Goal: Find specific page/section: Find specific page/section

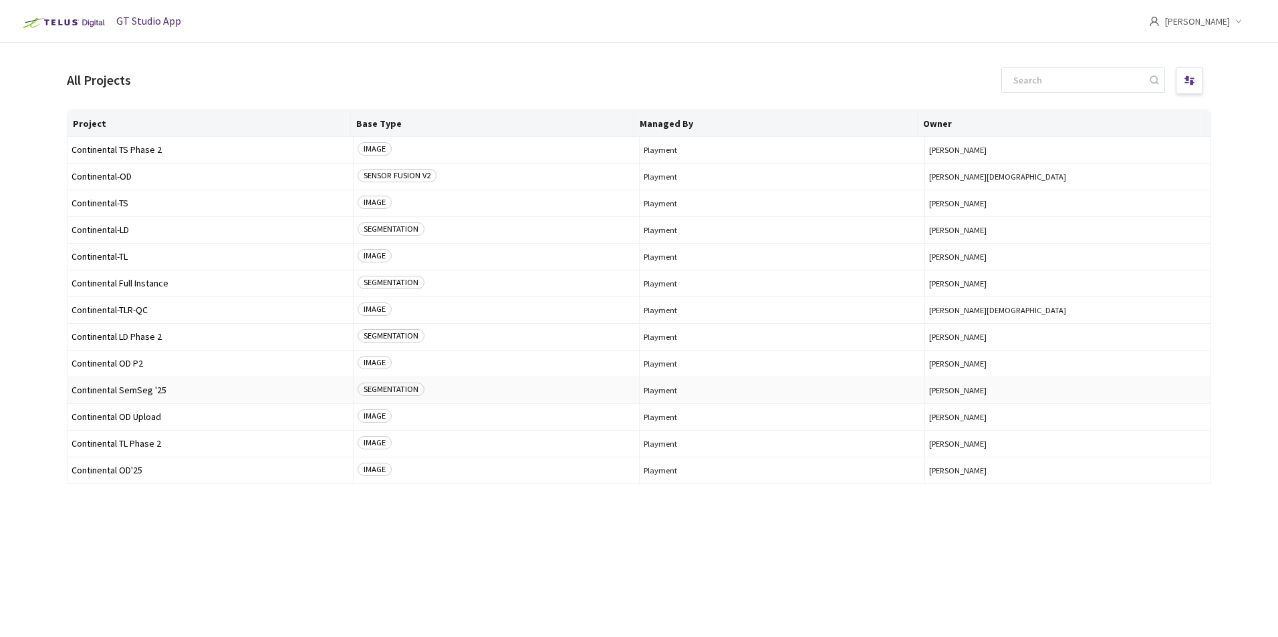
click at [142, 392] on span "Continental SemSeg '25" at bounding box center [209, 391] width 277 height 10
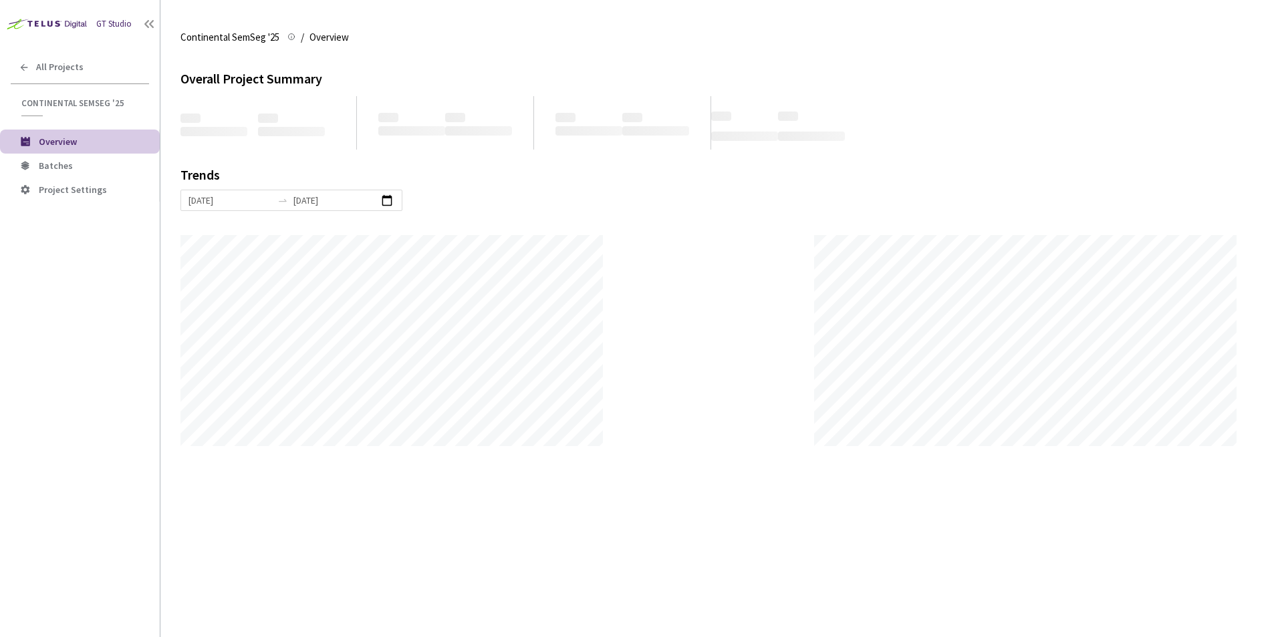
scroll to position [637, 1278]
click at [71, 168] on span "Batches" at bounding box center [94, 165] width 110 height 11
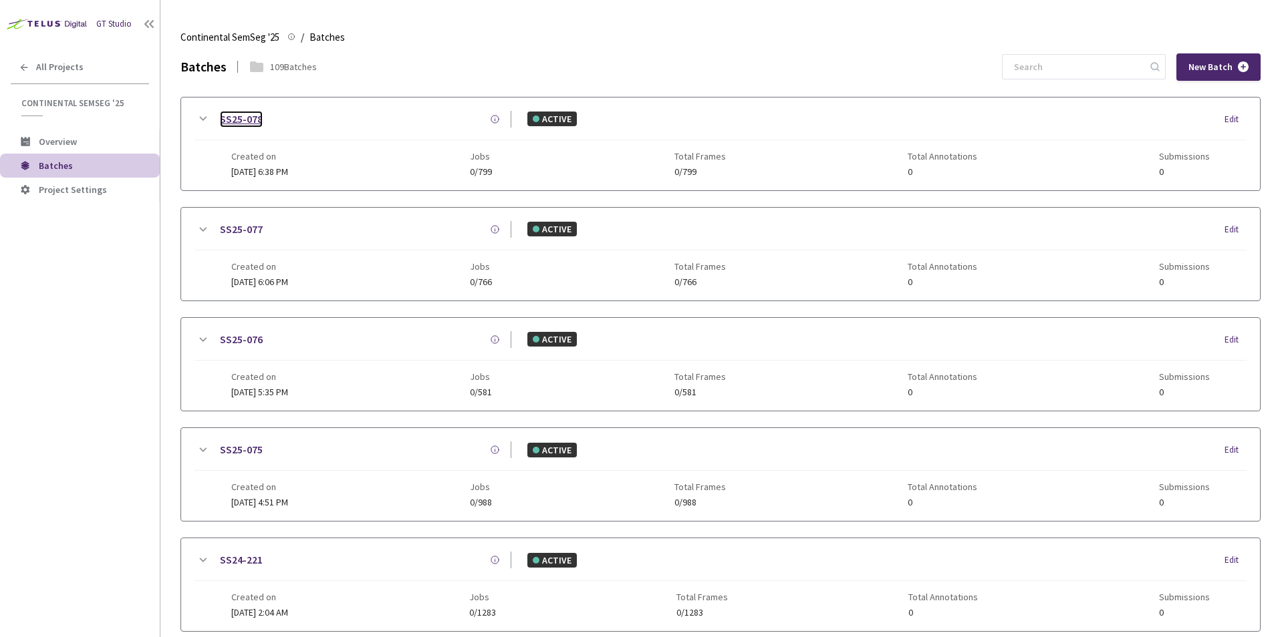
click at [250, 120] on link "SS25-078" at bounding box center [241, 119] width 43 height 17
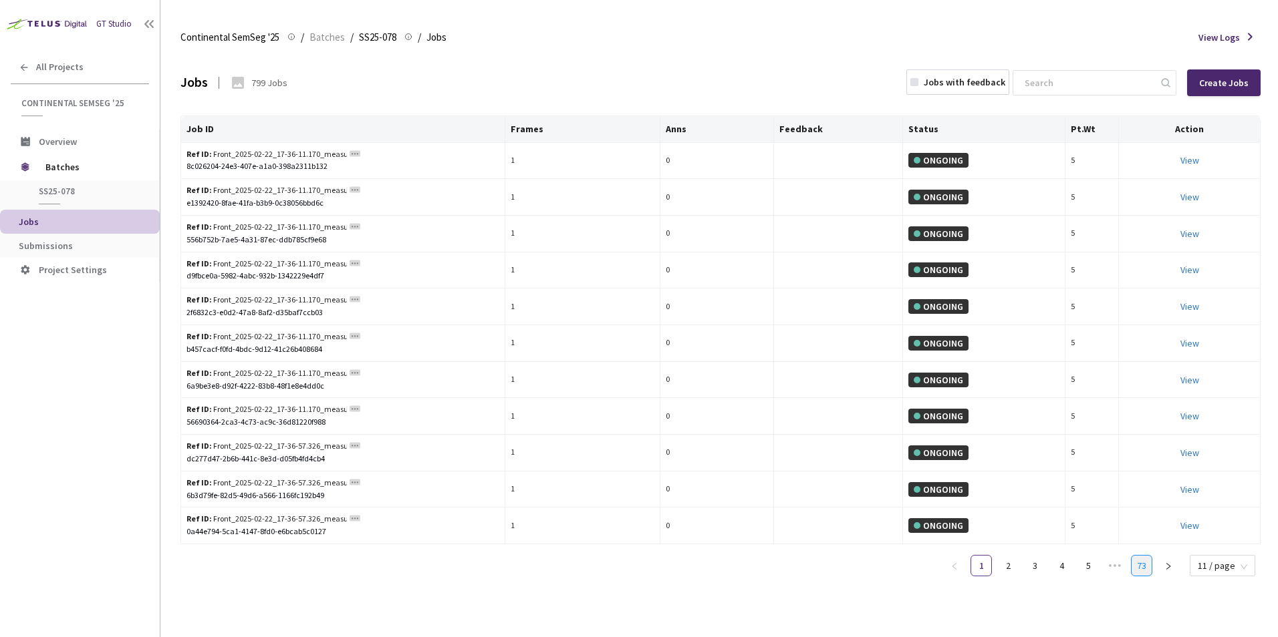
click at [1143, 565] on link "73" at bounding box center [1141, 566] width 20 height 20
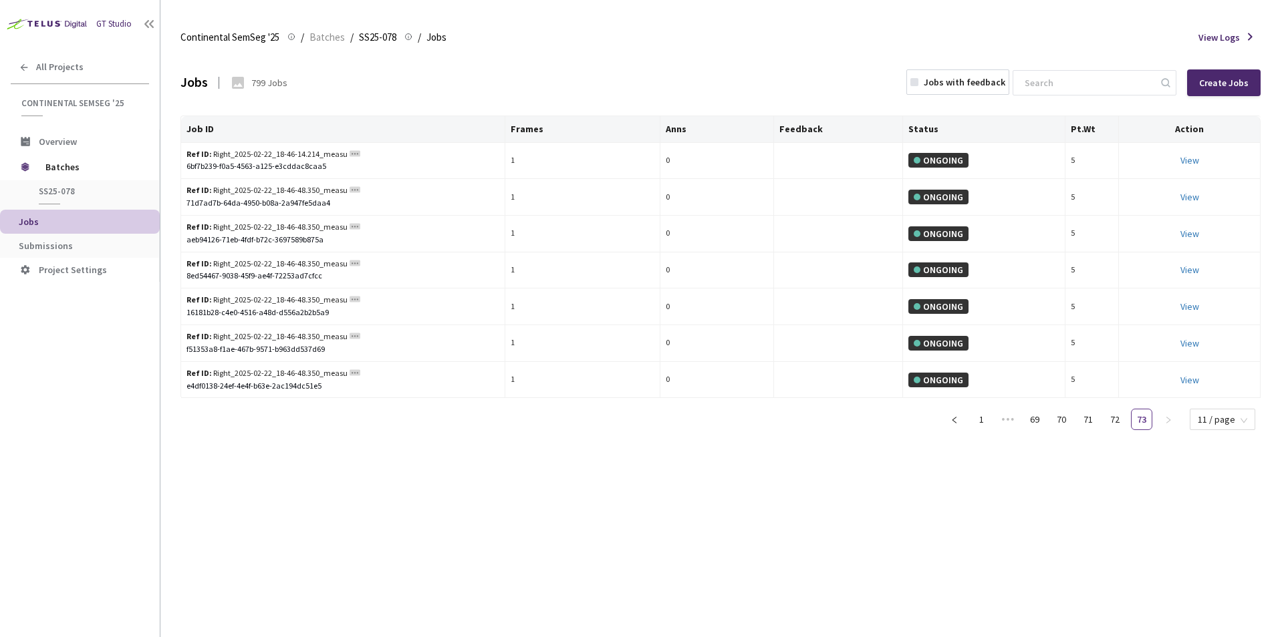
click at [1234, 39] on span "View Logs" at bounding box center [1218, 37] width 41 height 13
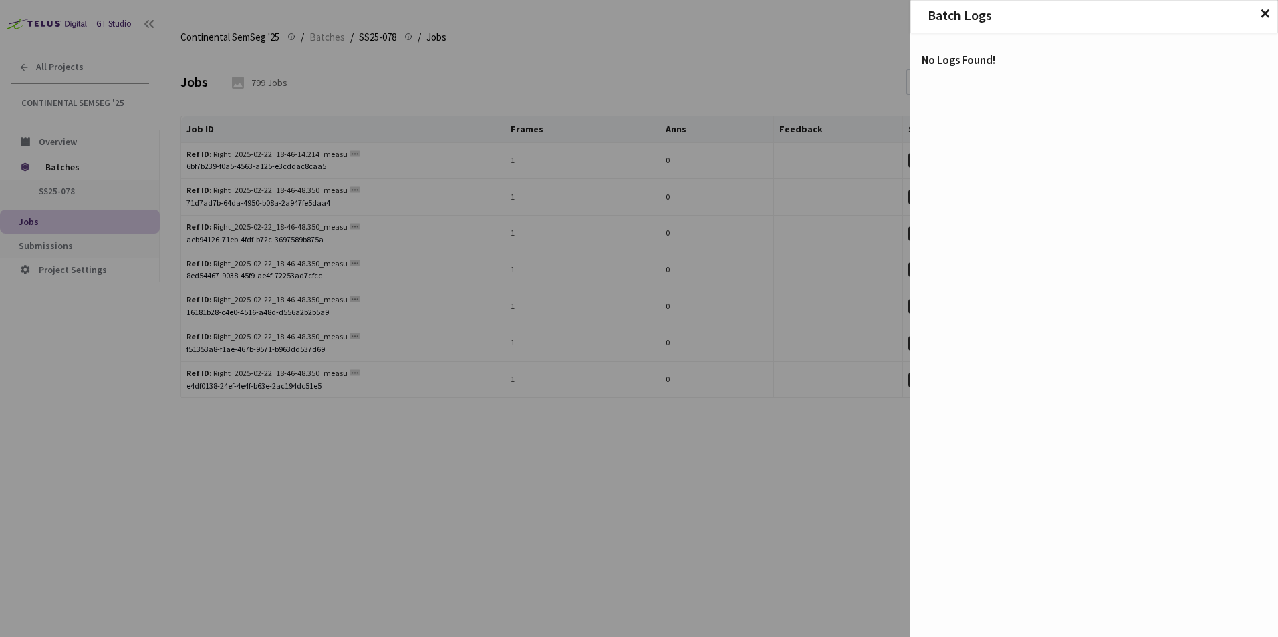
click at [1267, 11] on span "✕" at bounding box center [1264, 14] width 11 height 15
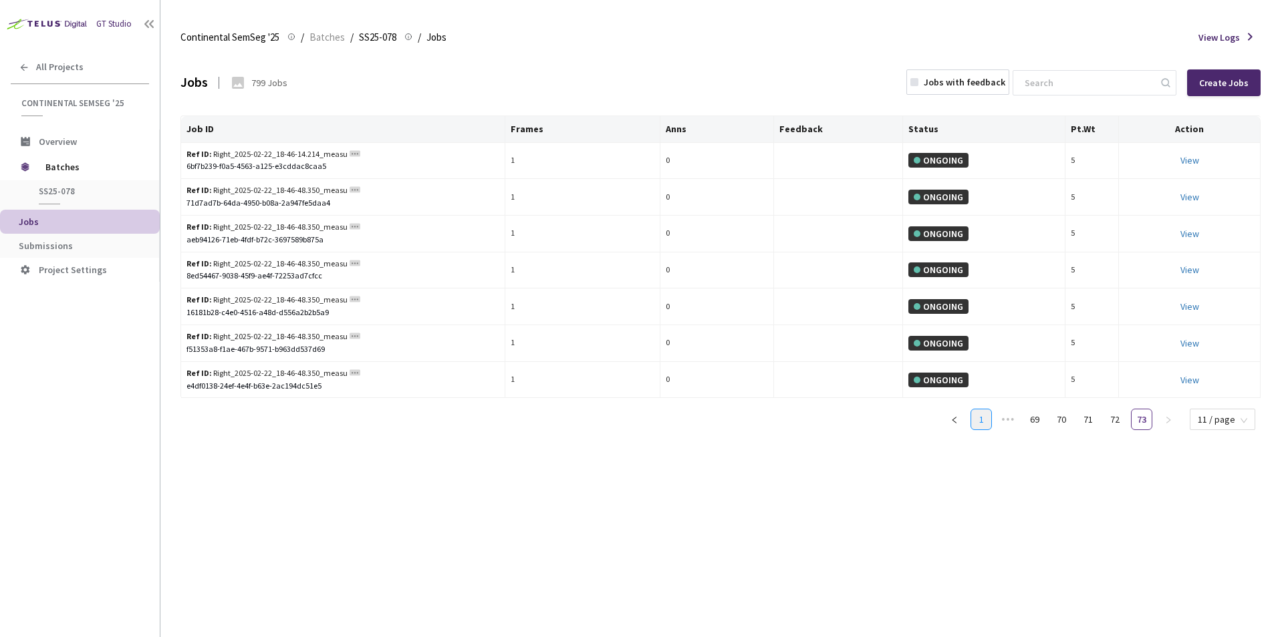
click at [983, 422] on link "1" at bounding box center [981, 420] width 20 height 20
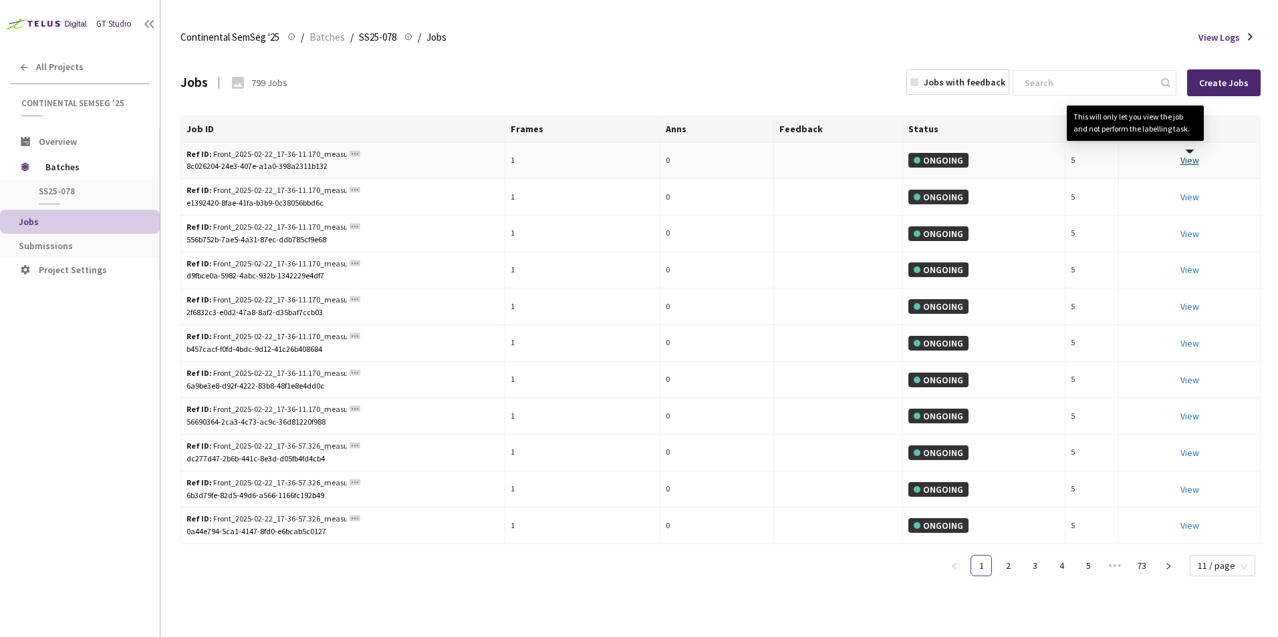
click at [1191, 159] on link "View This will only let you view the job and not perform the labelling task." at bounding box center [1189, 160] width 19 height 12
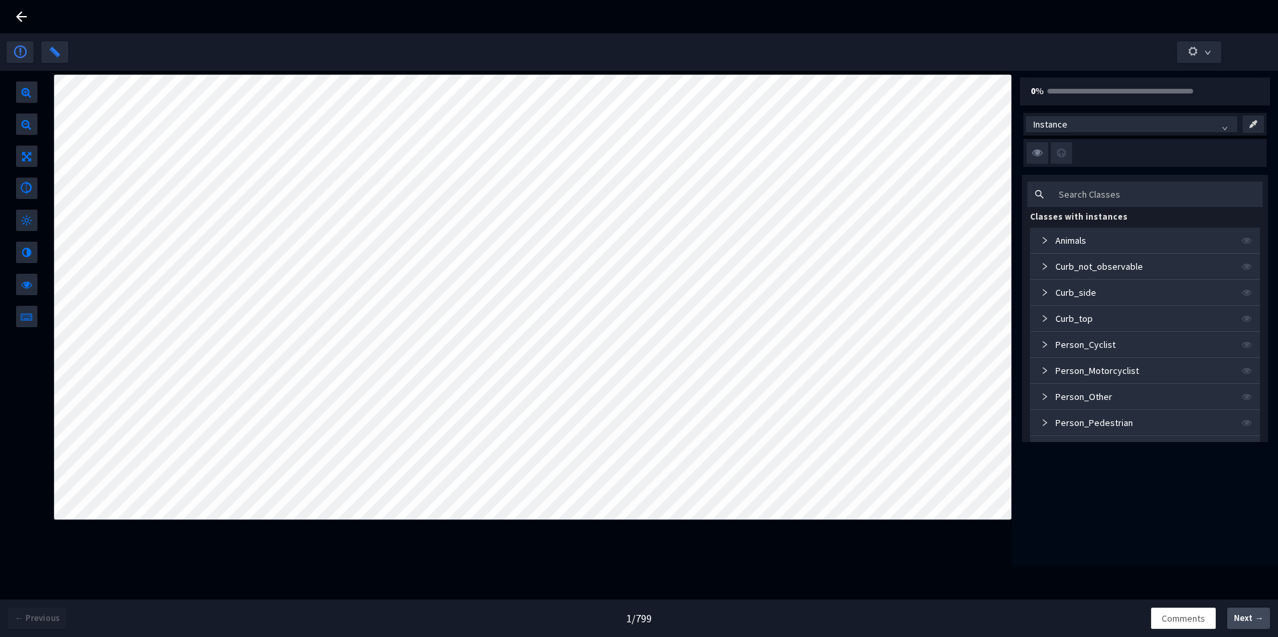
click at [1249, 615] on span "Next →" at bounding box center [1248, 618] width 29 height 13
click at [1249, 614] on span "Next →" at bounding box center [1248, 618] width 29 height 13
click at [11, 16] on div at bounding box center [639, 16] width 1278 height 33
click at [22, 18] on icon at bounding box center [21, 17] width 16 height 16
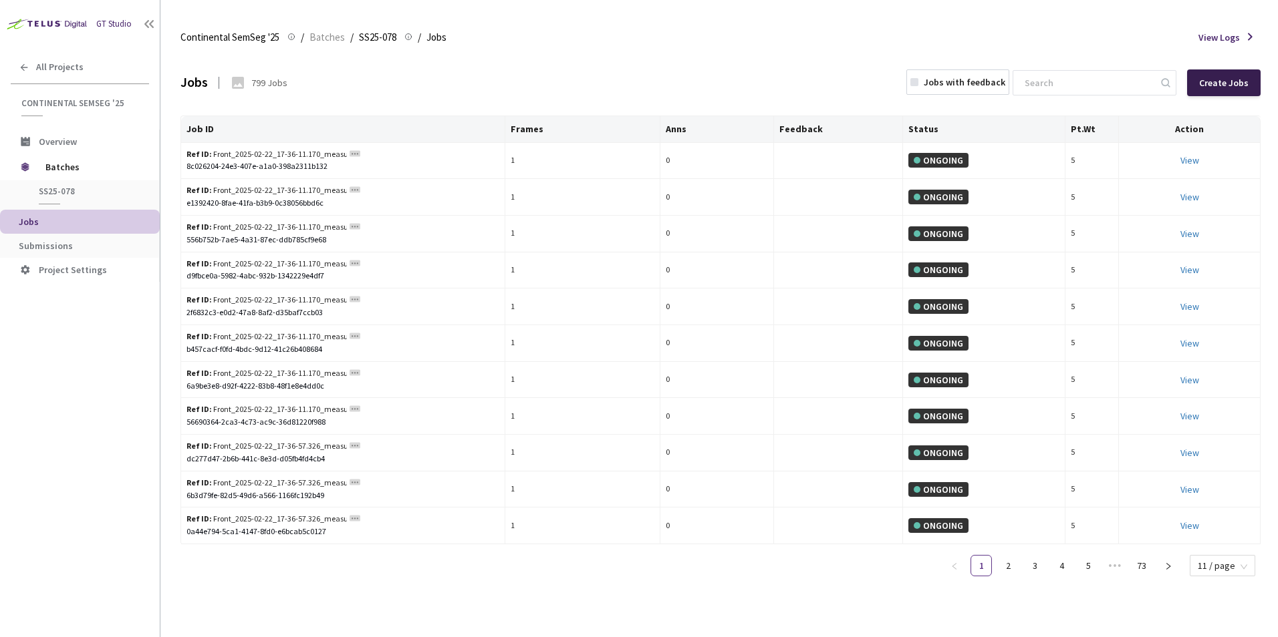
click at [1241, 82] on div "Create Jobs" at bounding box center [1223, 83] width 49 height 11
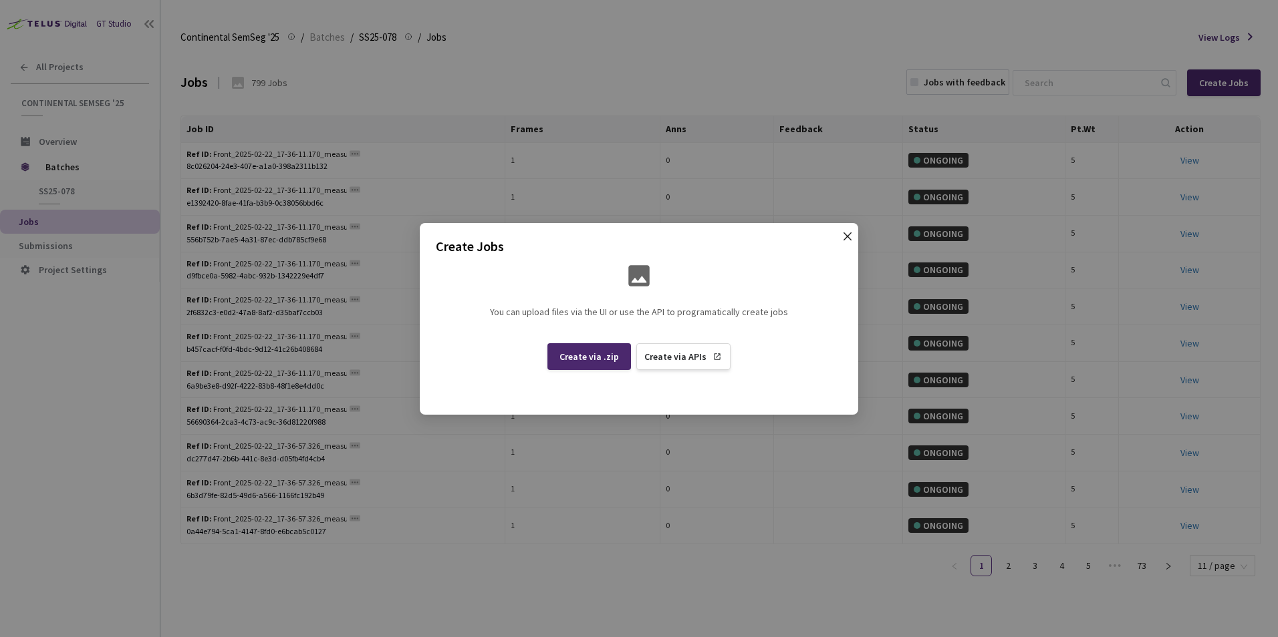
click at [851, 237] on icon "close" at bounding box center [847, 236] width 11 height 11
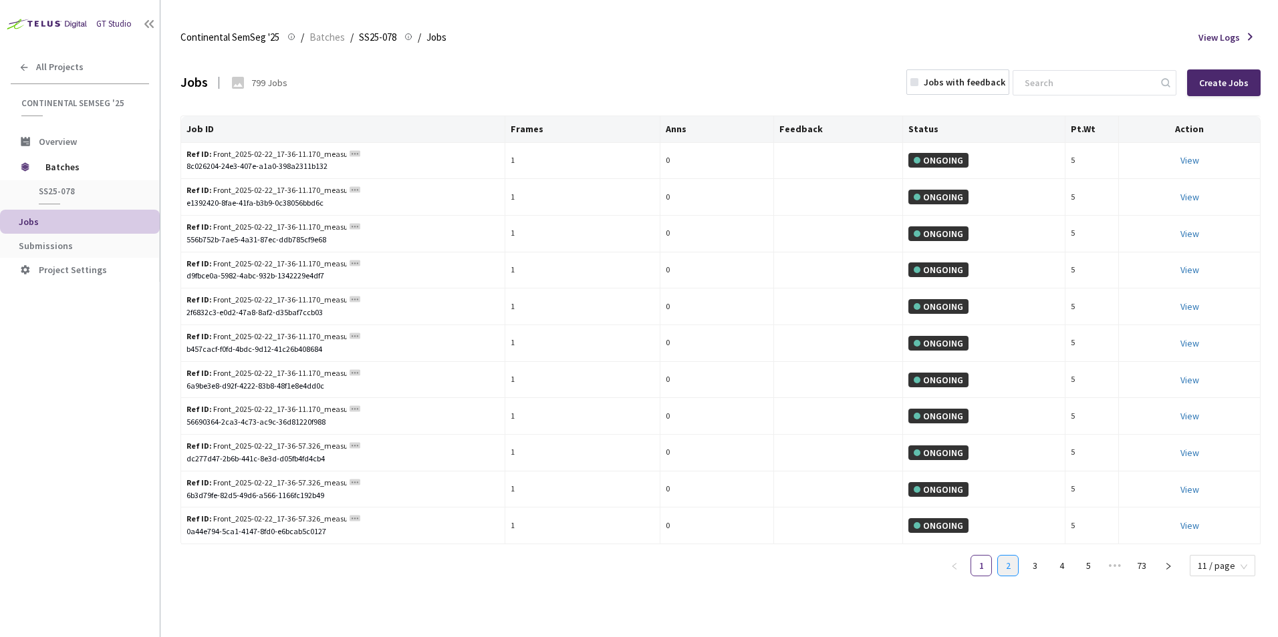
click at [1012, 566] on link "2" at bounding box center [1008, 566] width 20 height 20
click at [1040, 563] on link "3" at bounding box center [1034, 566] width 20 height 20
click at [1015, 567] on link "2" at bounding box center [1008, 566] width 20 height 20
click at [1033, 568] on link "3" at bounding box center [1034, 566] width 20 height 20
click at [1062, 563] on link "4" at bounding box center [1061, 566] width 20 height 20
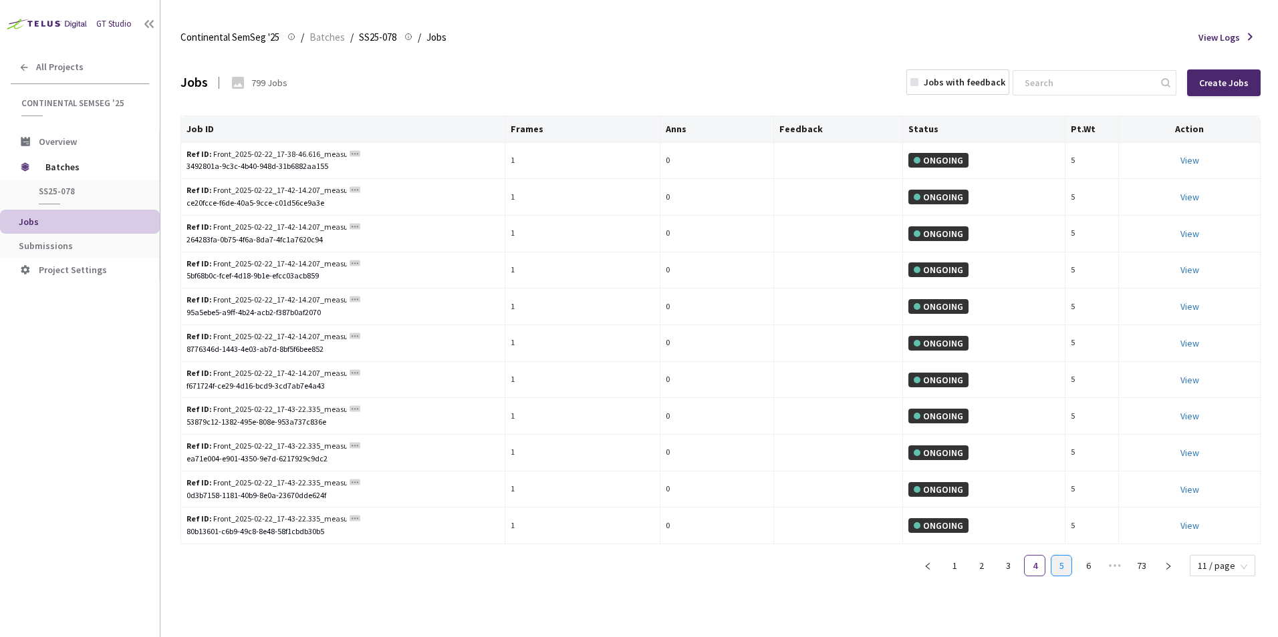
click at [1067, 567] on link "5" at bounding box center [1061, 566] width 20 height 20
click at [1064, 568] on link "6" at bounding box center [1061, 566] width 20 height 20
click at [1017, 563] on link "5" at bounding box center [1008, 566] width 20 height 20
click at [1060, 563] on link "6" at bounding box center [1061, 566] width 20 height 20
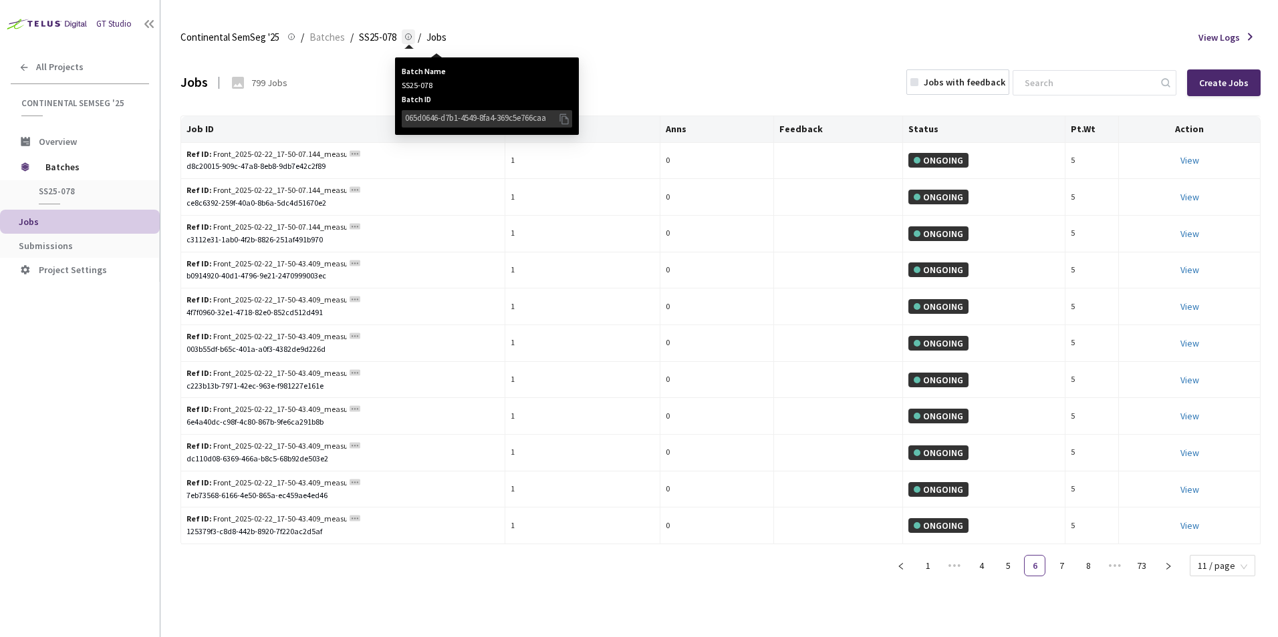
click at [406, 35] on circle at bounding box center [409, 37] width 6 height 6
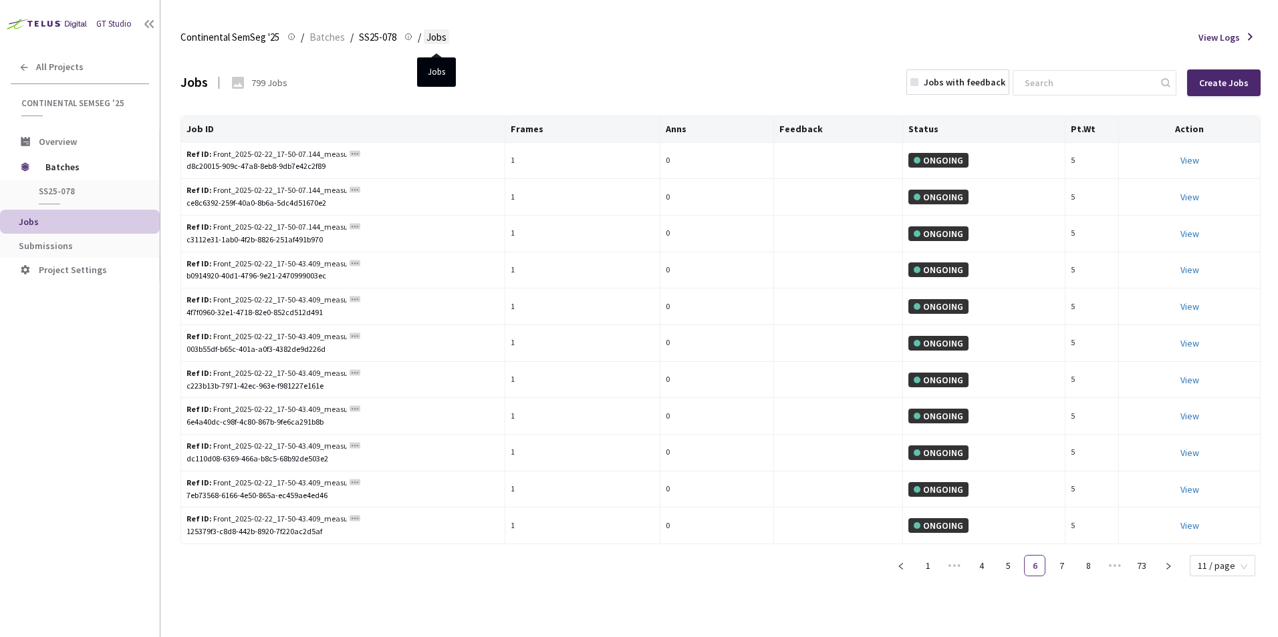
click at [434, 37] on span "Jobs" at bounding box center [436, 37] width 20 height 16
click at [1246, 564] on span "11 / page" at bounding box center [1221, 566] width 49 height 20
click at [1224, 549] on div "100 / page" at bounding box center [1222, 542] width 47 height 15
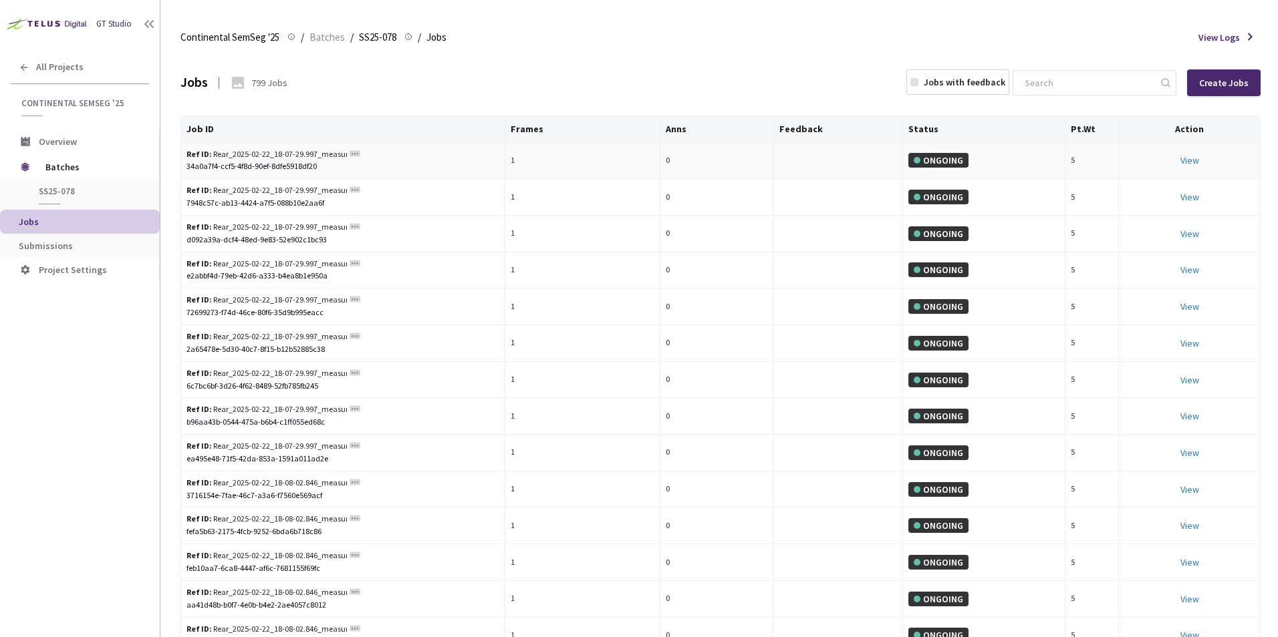
click at [247, 166] on div "34a0a7f4-ccf5-4f8d-90ef-8dfe5918df20" at bounding box center [342, 166] width 313 height 13
click at [247, 166] on div "✓ Copied" at bounding box center [342, 166] width 313 height 13
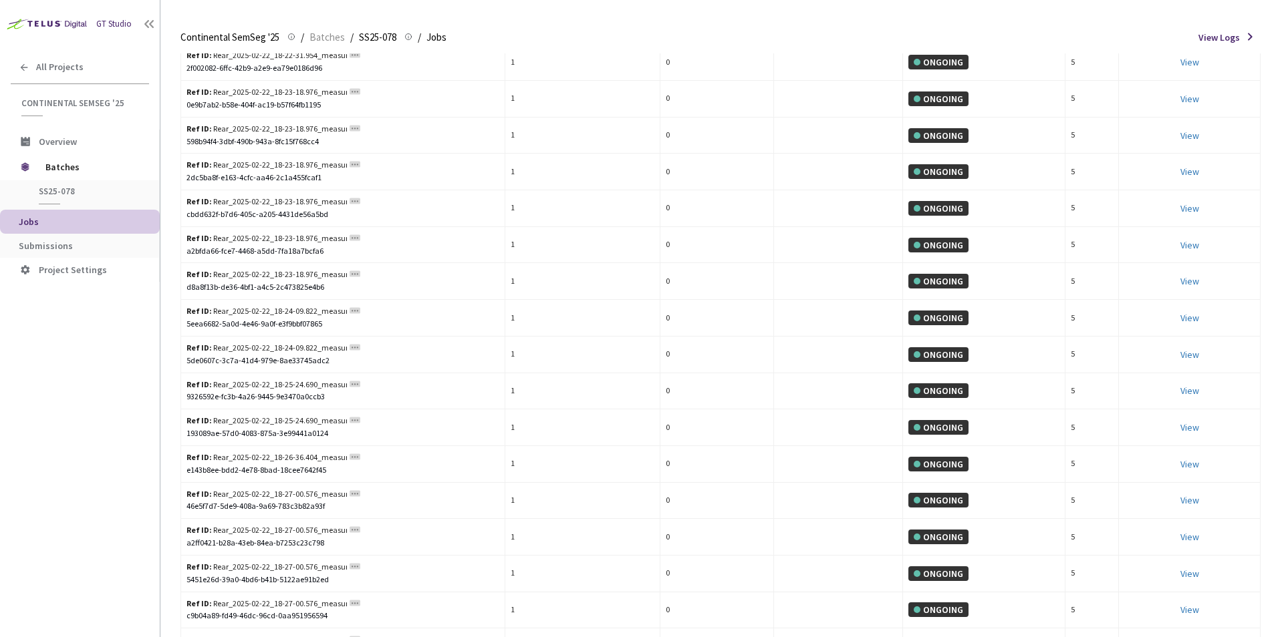
scroll to position [3202, 0]
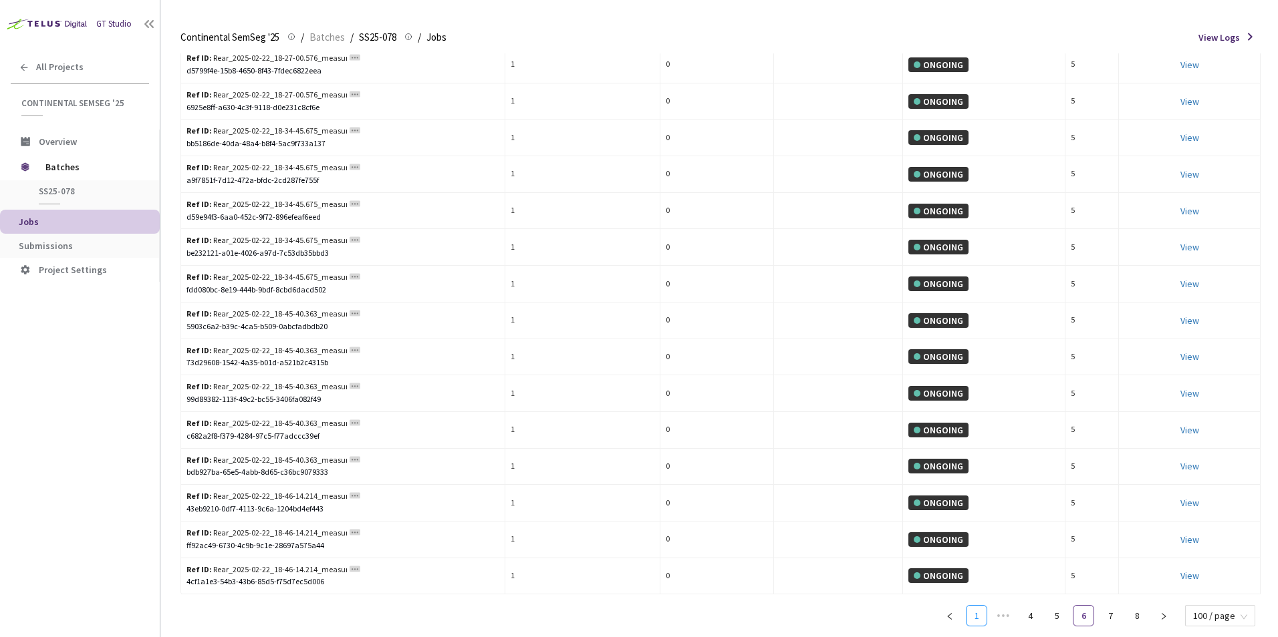
click at [978, 611] on link "1" at bounding box center [976, 616] width 20 height 20
click at [1214, 617] on span "100 / page" at bounding box center [1220, 616] width 54 height 20
click at [1215, 613] on span "100 / page" at bounding box center [1220, 616] width 54 height 20
click at [104, 482] on div "GT Studio All Projects Continental SemSeg '25 Continental SemSeg '25 Overview B…" at bounding box center [80, 299] width 160 height 599
click at [1139, 617] on link "8" at bounding box center [1137, 616] width 20 height 20
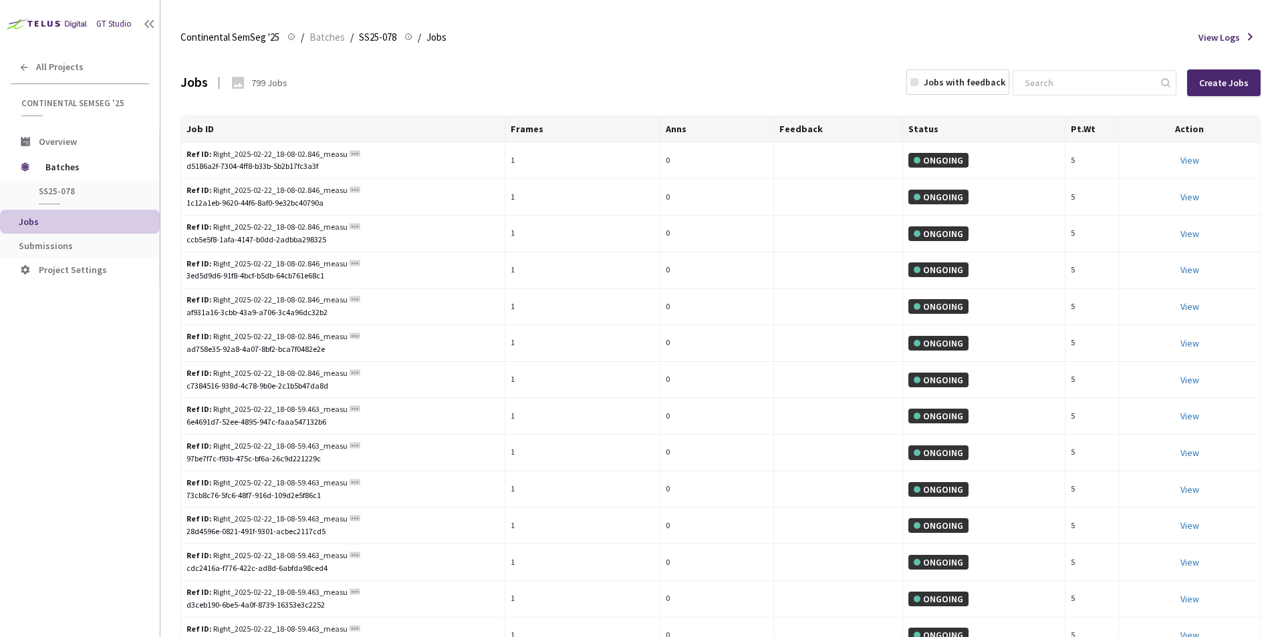
scroll to position [3166, 0]
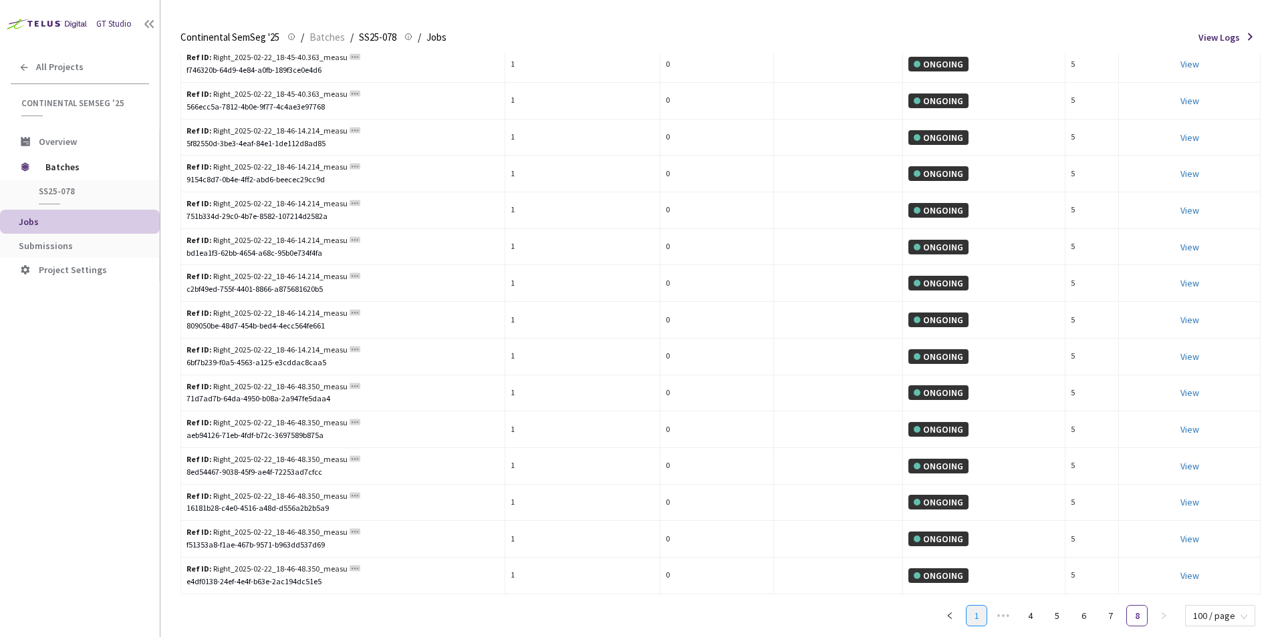
click at [982, 619] on link "1" at bounding box center [976, 616] width 20 height 20
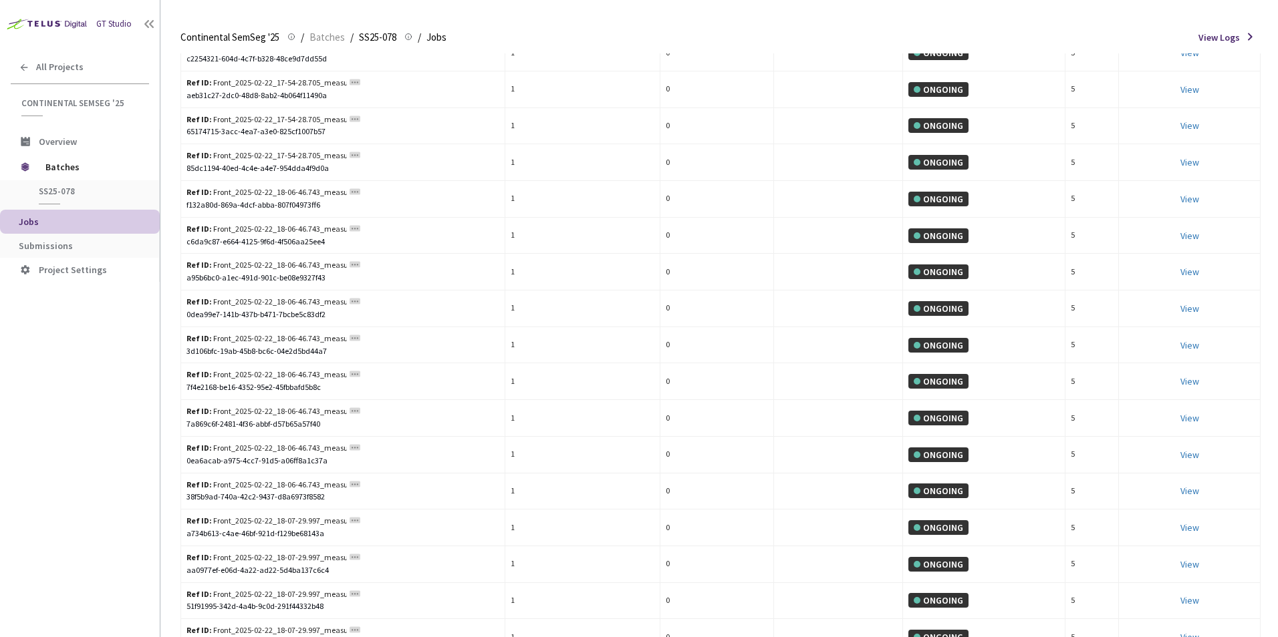
scroll to position [3202, 0]
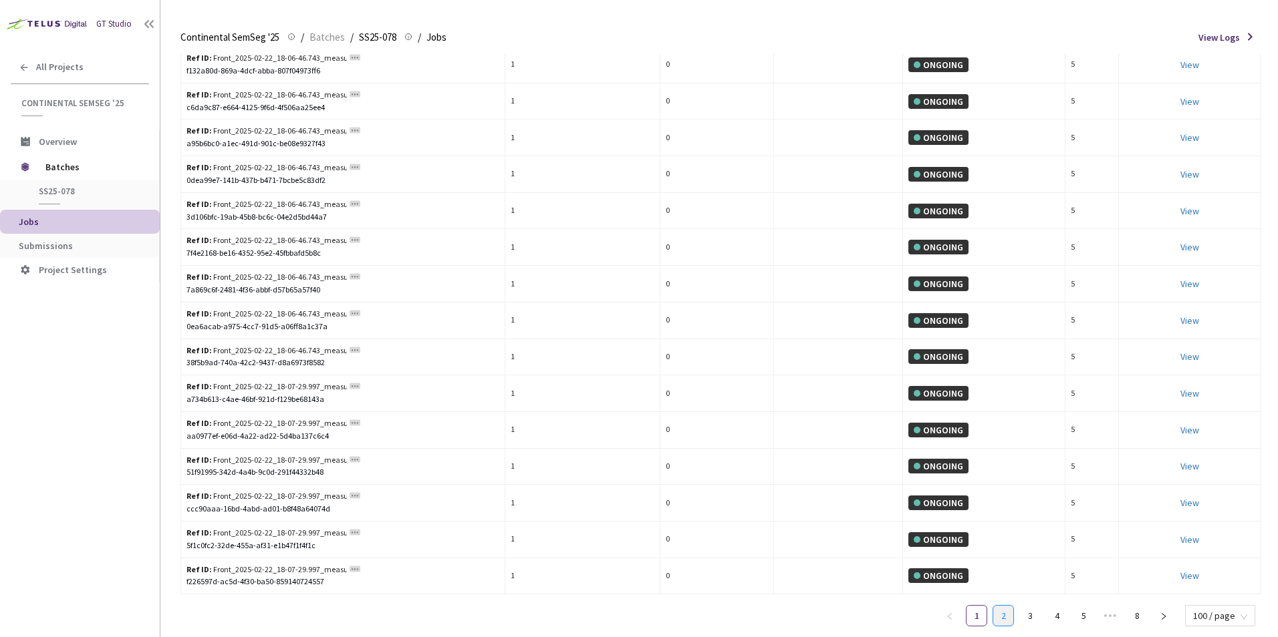
click at [1006, 615] on link "2" at bounding box center [1003, 616] width 20 height 20
click at [1032, 610] on link "3" at bounding box center [1030, 616] width 20 height 20
click at [1059, 623] on link "4" at bounding box center [1056, 616] width 20 height 20
click at [1060, 617] on link "5" at bounding box center [1056, 616] width 20 height 20
click at [1080, 615] on link "6" at bounding box center [1083, 616] width 20 height 20
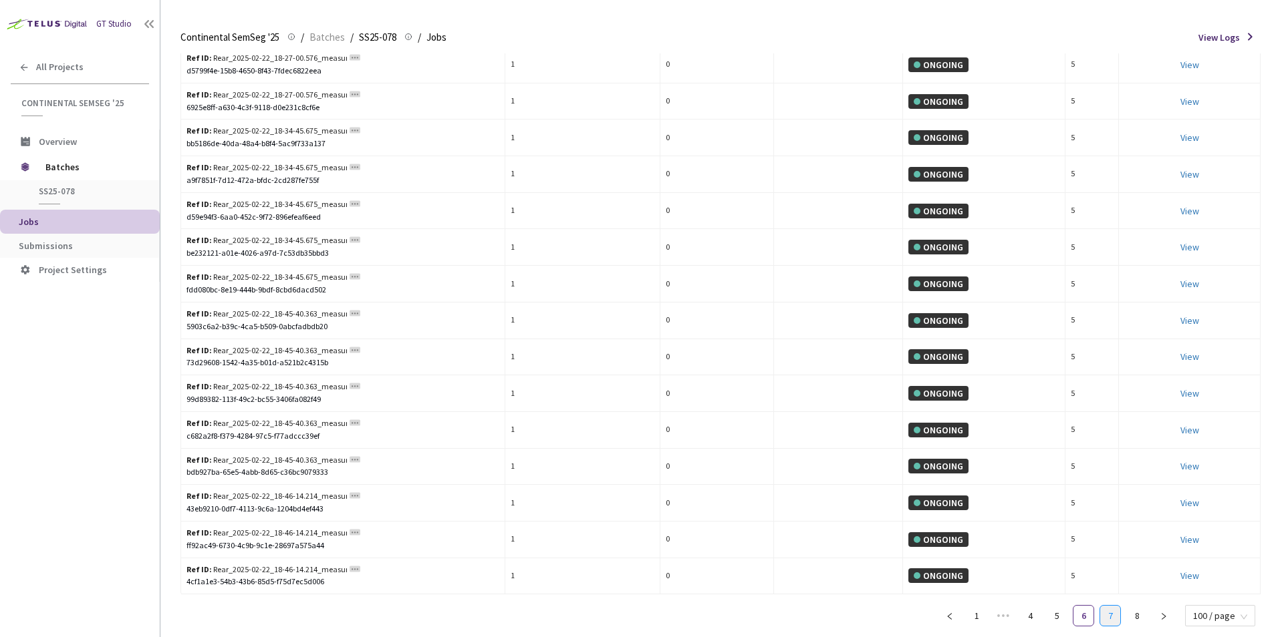
click at [1115, 616] on link "7" at bounding box center [1110, 616] width 20 height 20
click at [1143, 617] on link "8" at bounding box center [1137, 616] width 20 height 20
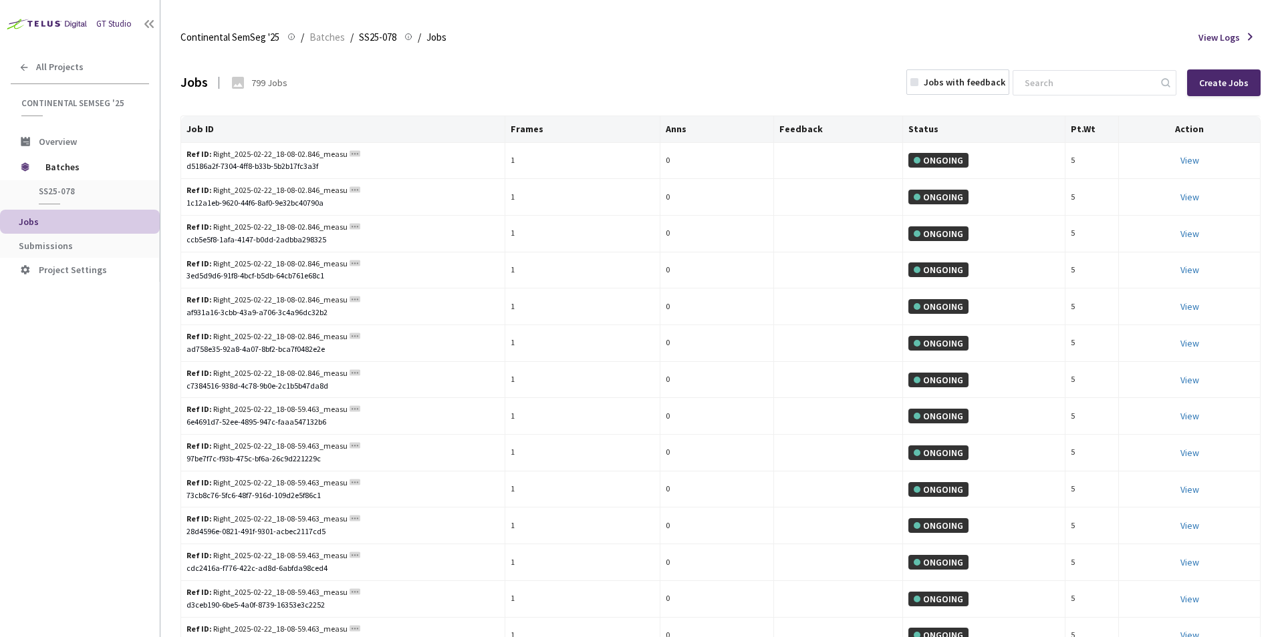
scroll to position [3166, 0]
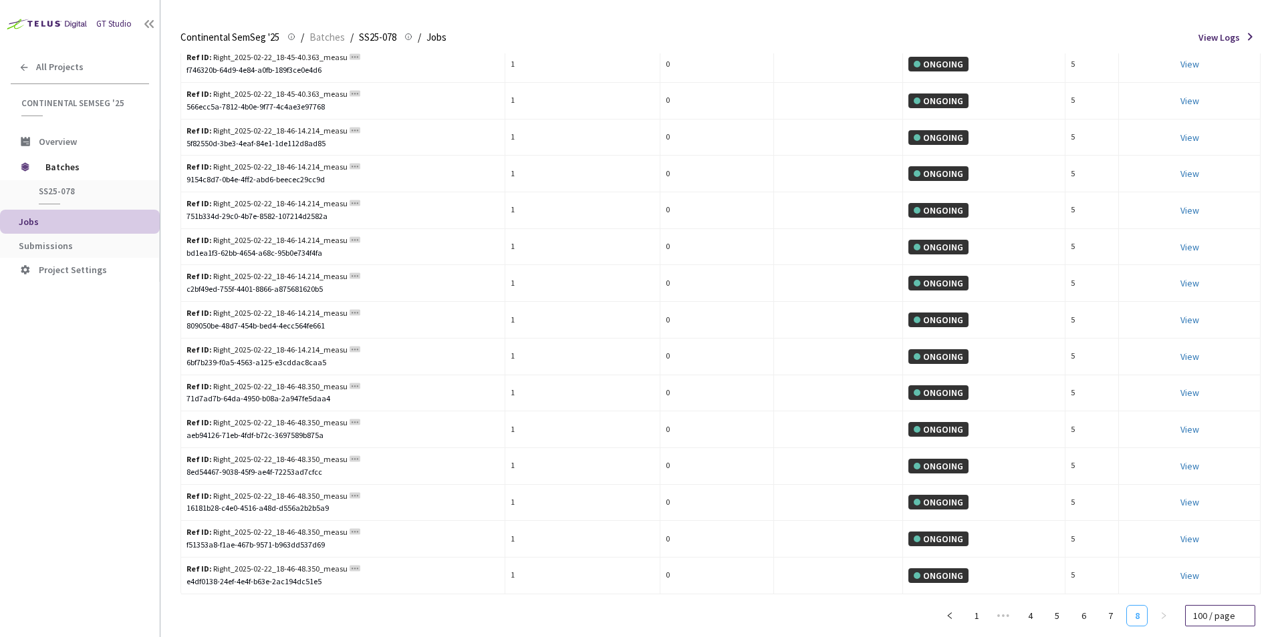
click at [1242, 621] on span "100 / page" at bounding box center [1220, 616] width 54 height 20
click at [1222, 574] on div "50 / page" at bounding box center [1219, 576] width 52 height 15
click at [1149, 619] on link "16" at bounding box center [1141, 616] width 20 height 20
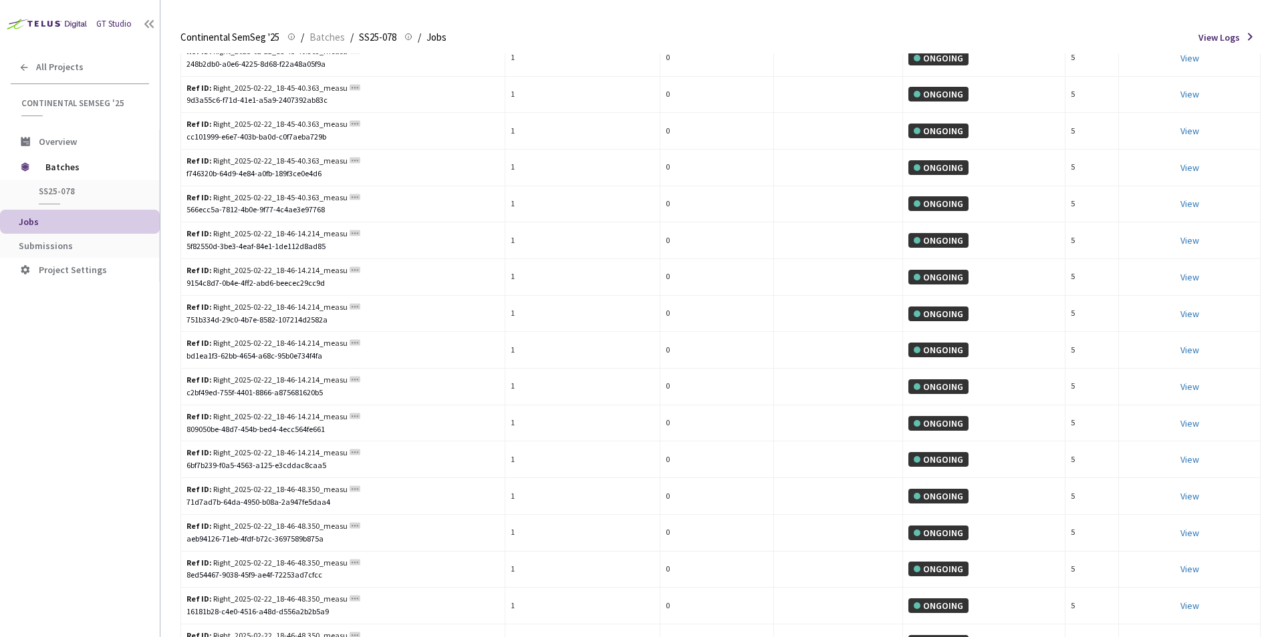
scroll to position [1338, 0]
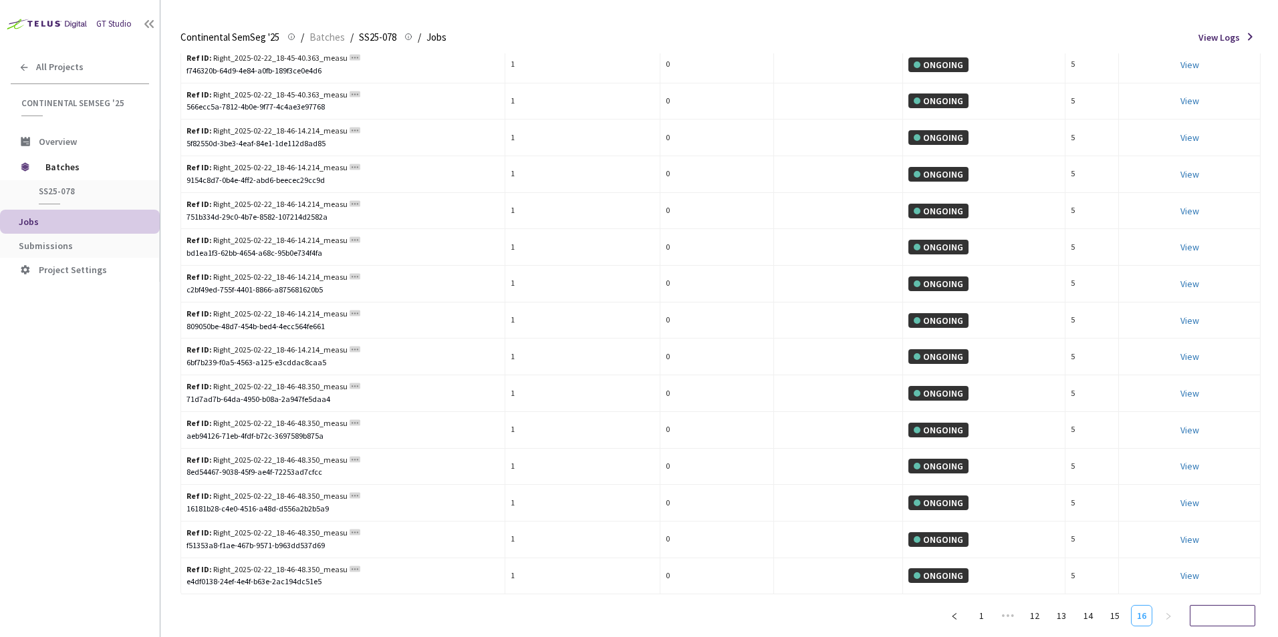
click at [1239, 617] on span "50 / page" at bounding box center [1221, 616] width 49 height 20
click at [1226, 559] on div "20 / page" at bounding box center [1220, 560] width 47 height 15
click at [1143, 613] on link "40" at bounding box center [1141, 615] width 20 height 20
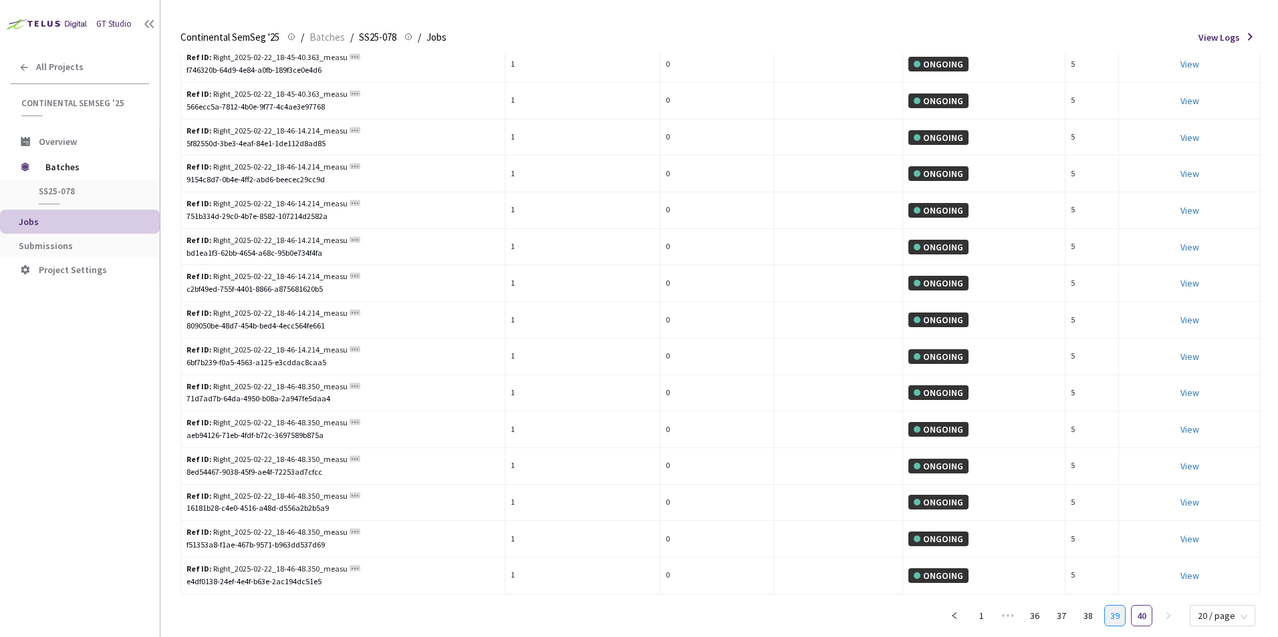
click at [1116, 615] on link "39" at bounding box center [1115, 616] width 20 height 20
click at [1095, 618] on link "38" at bounding box center [1088, 616] width 20 height 20
click at [1068, 621] on link "37" at bounding box center [1061, 616] width 20 height 20
click at [1038, 615] on link "36" at bounding box center [1034, 616] width 20 height 20
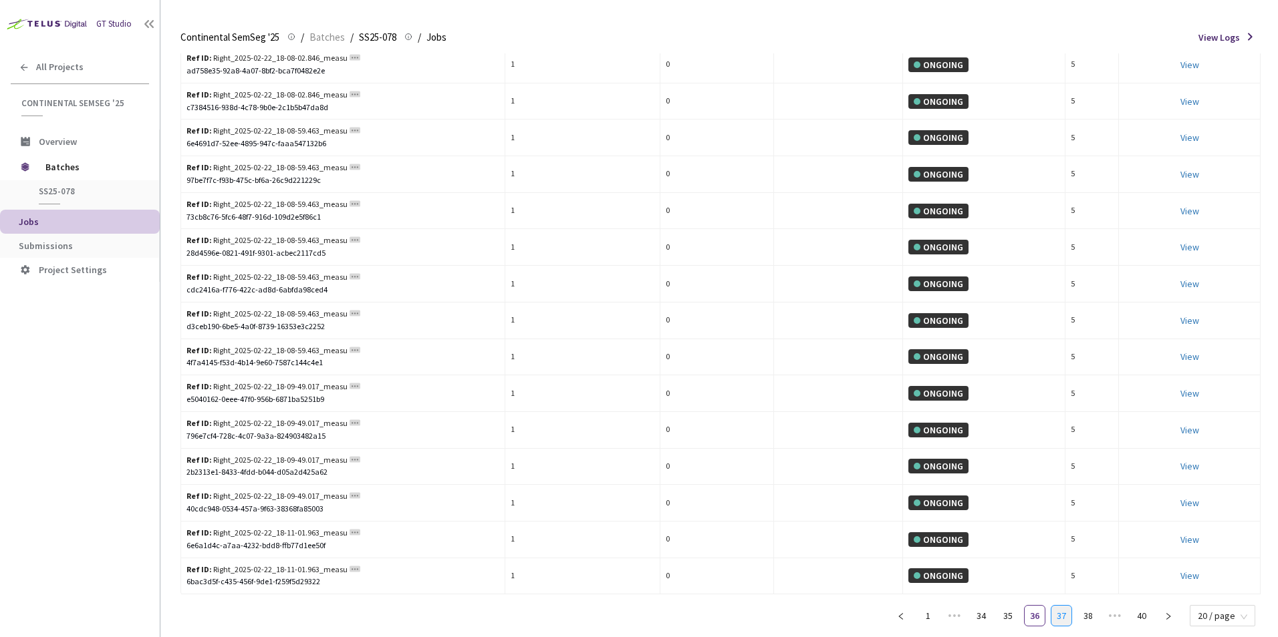
click at [1063, 616] on link "37" at bounding box center [1061, 616] width 20 height 20
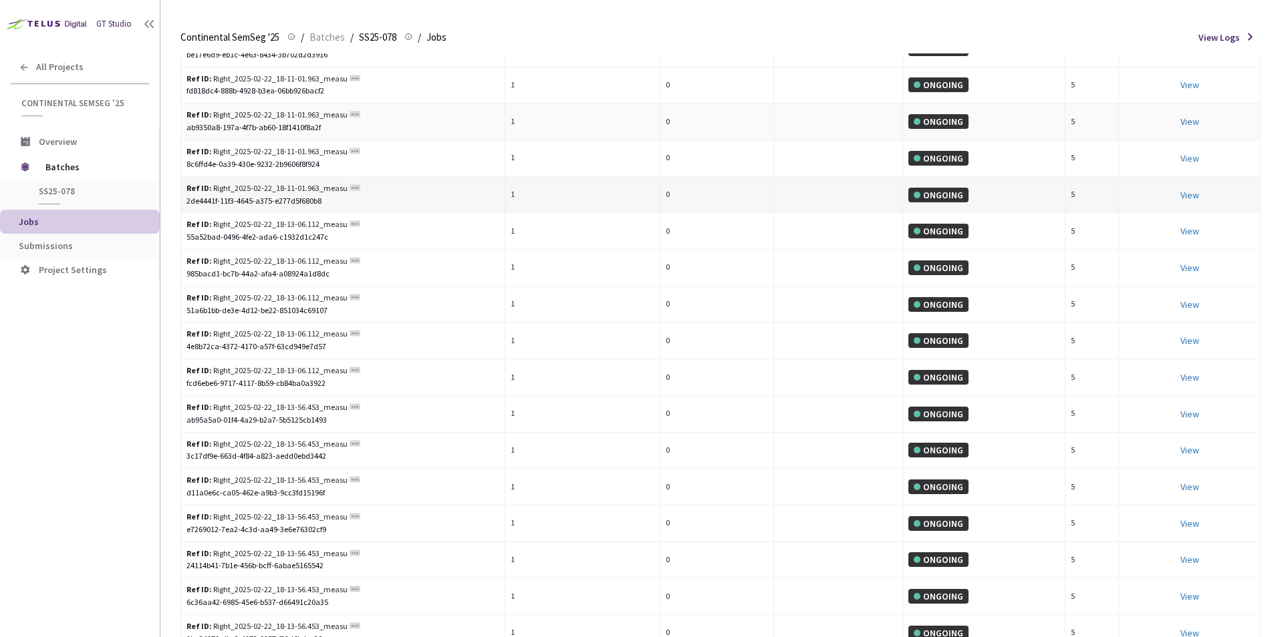
scroll to position [172, 0]
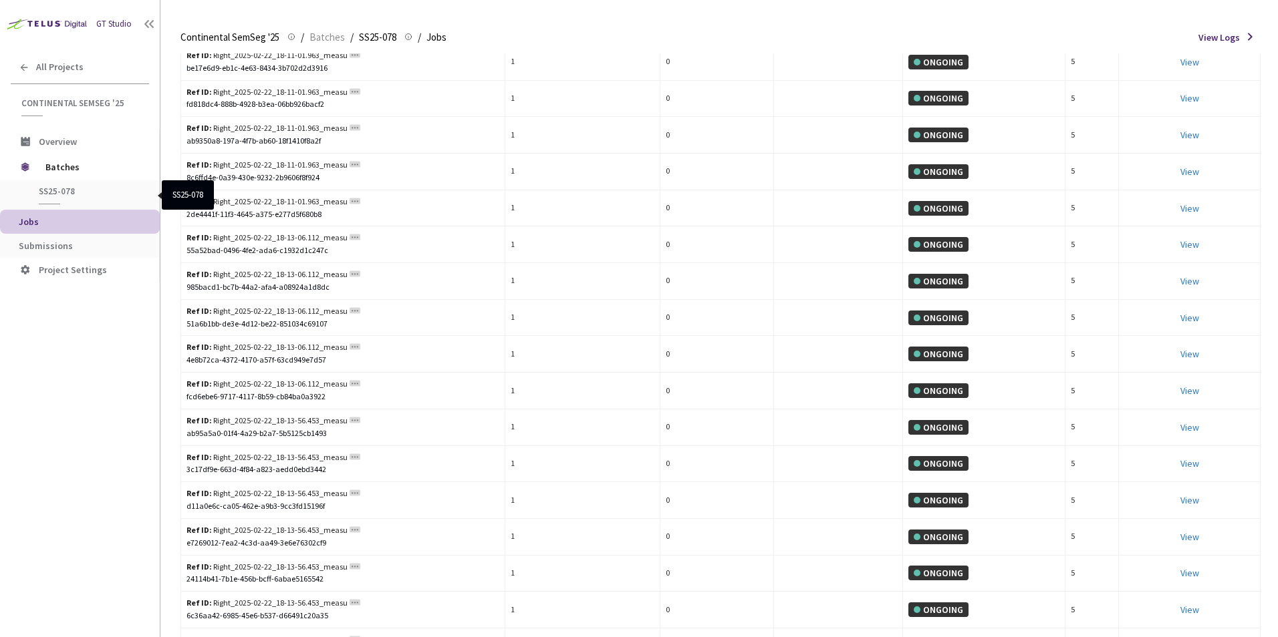
click at [61, 188] on span "SS25-078" at bounding box center [88, 191] width 99 height 11
click at [71, 172] on span "Batches" at bounding box center [91, 167] width 92 height 27
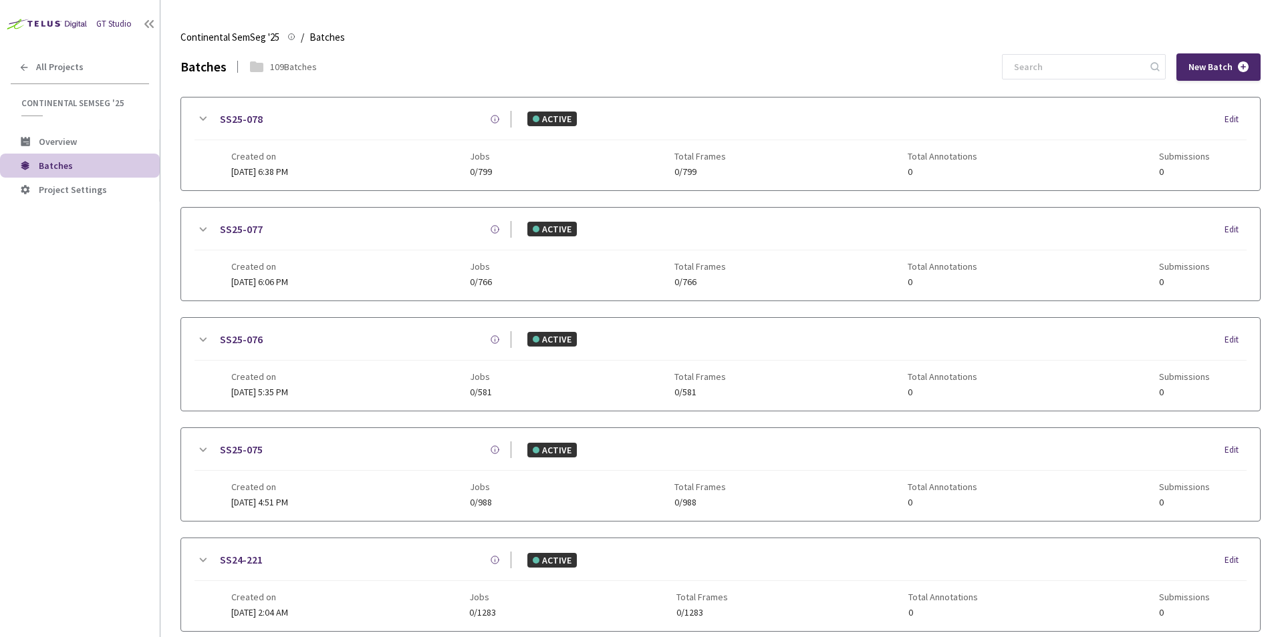
scroll to position [57, 0]
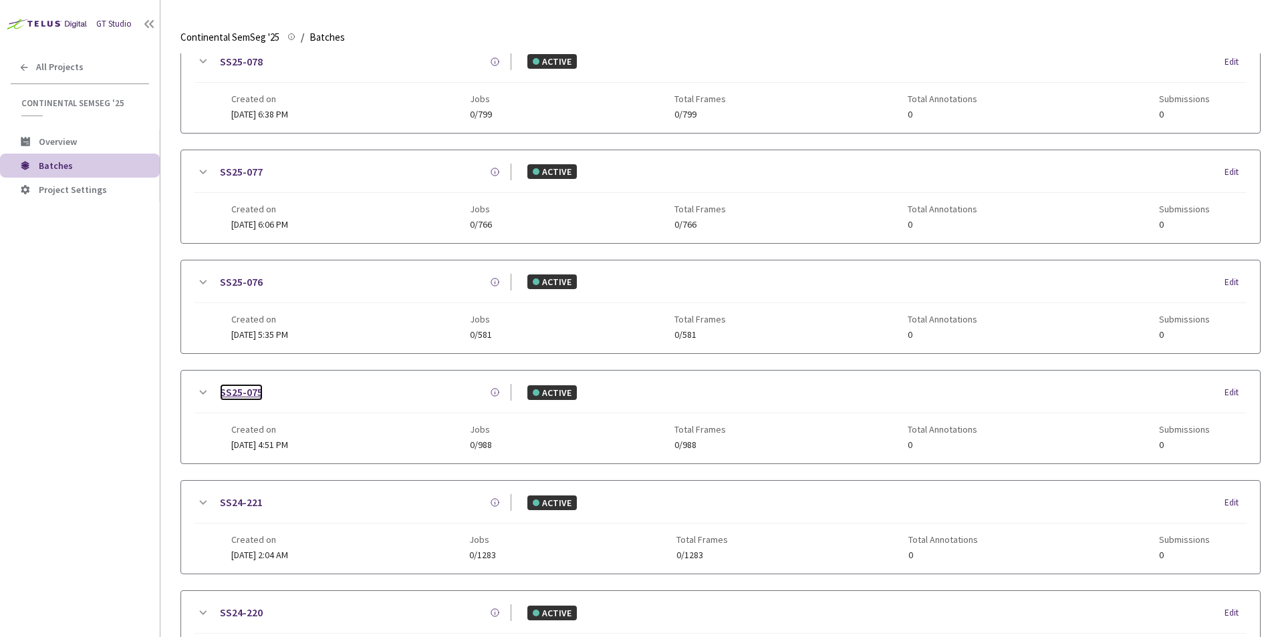
click at [239, 390] on link "SS25-075" at bounding box center [241, 392] width 43 height 17
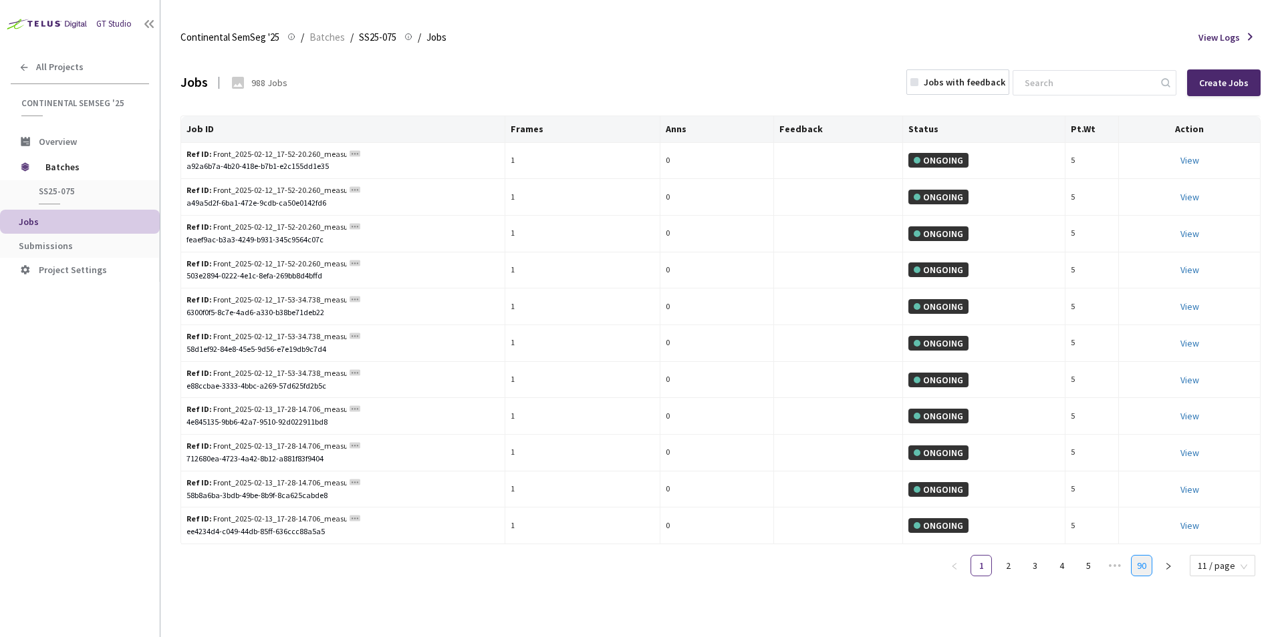
click at [1145, 570] on link "90" at bounding box center [1141, 566] width 20 height 20
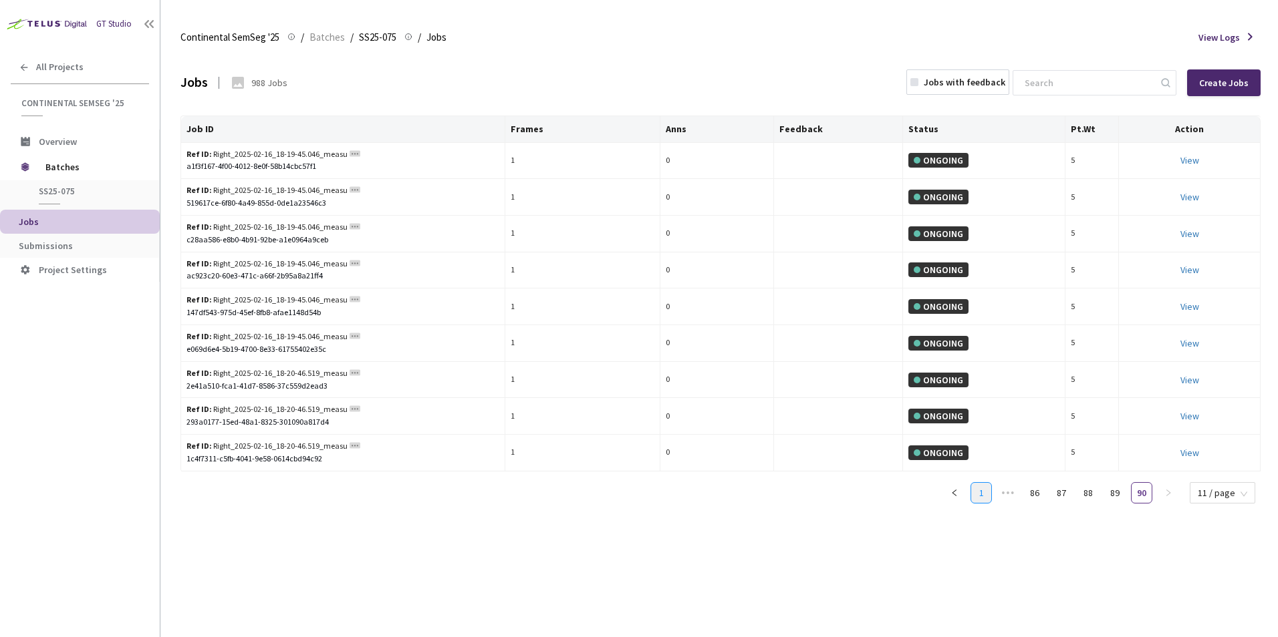
click at [982, 496] on link "1" at bounding box center [981, 493] width 20 height 20
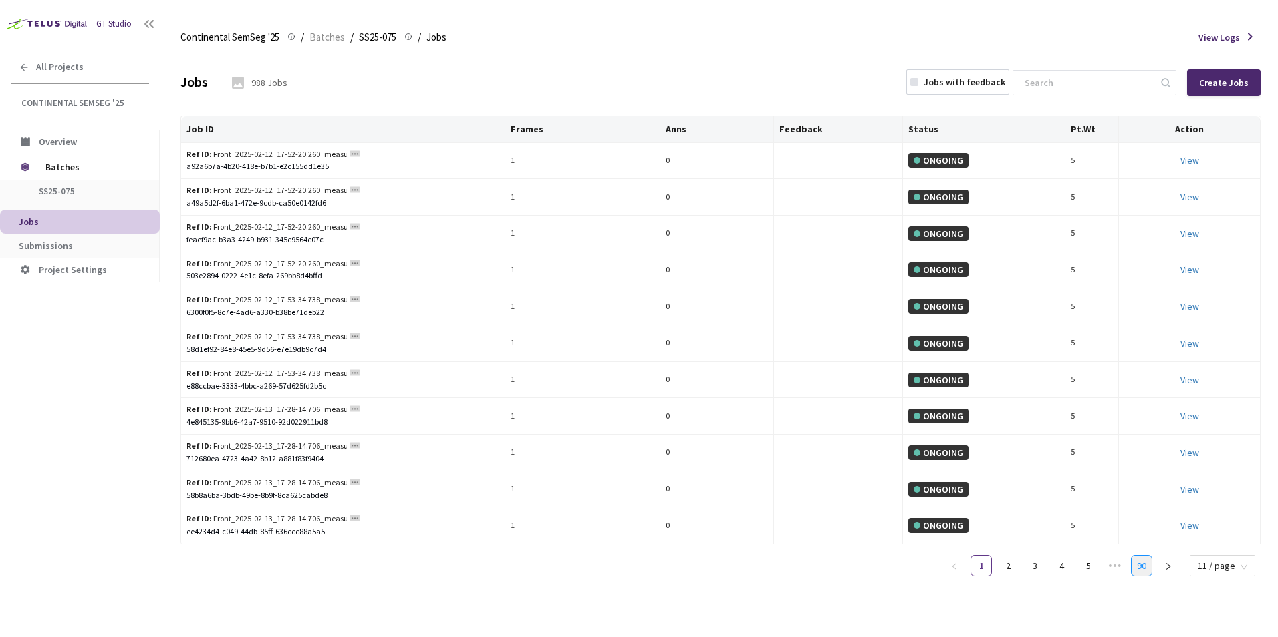
click at [1146, 571] on link "90" at bounding box center [1141, 566] width 20 height 20
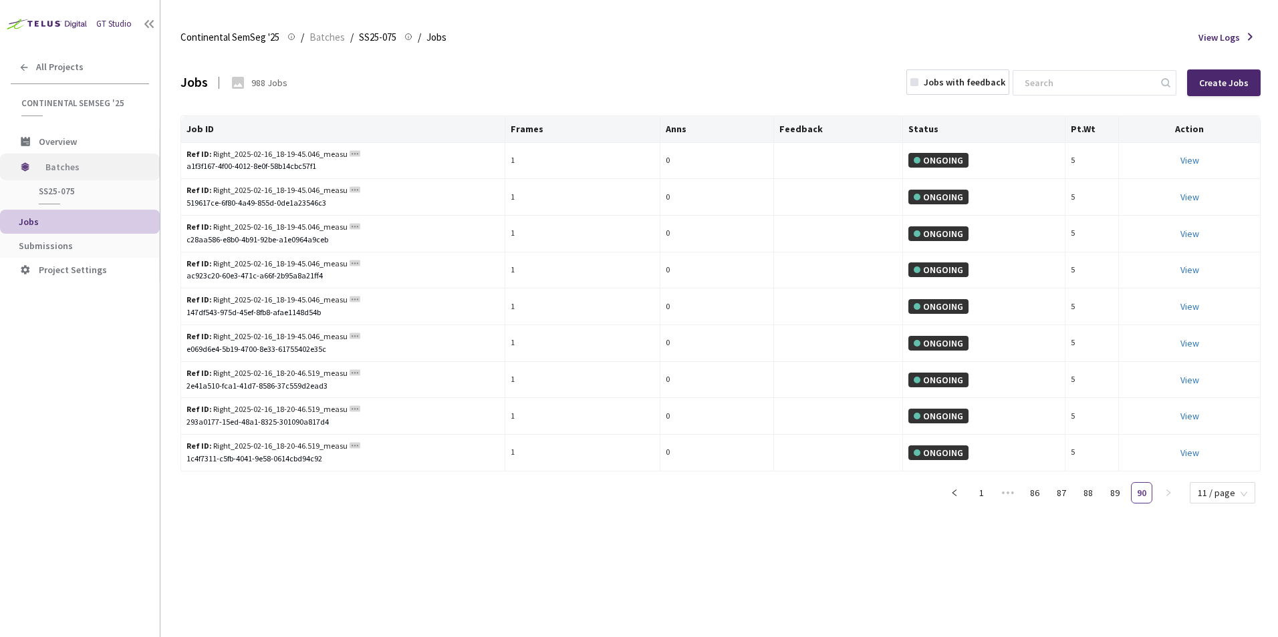
click at [58, 170] on span "Batches" at bounding box center [91, 167] width 92 height 27
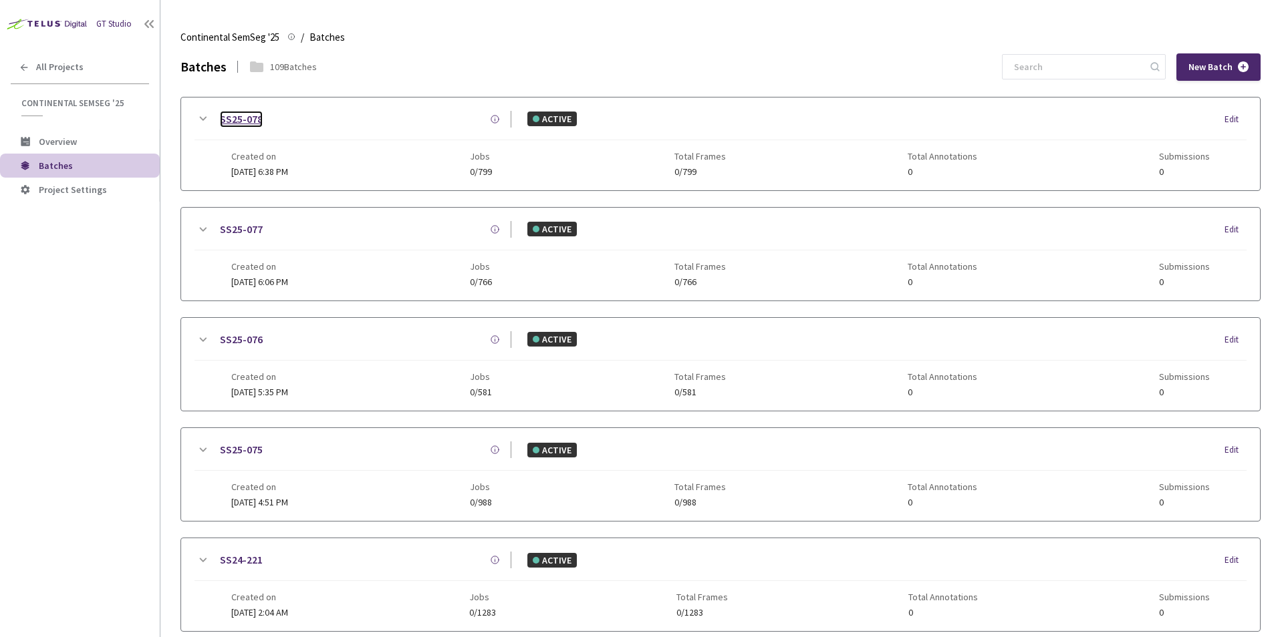
click at [255, 122] on link "SS25-078" at bounding box center [241, 119] width 43 height 17
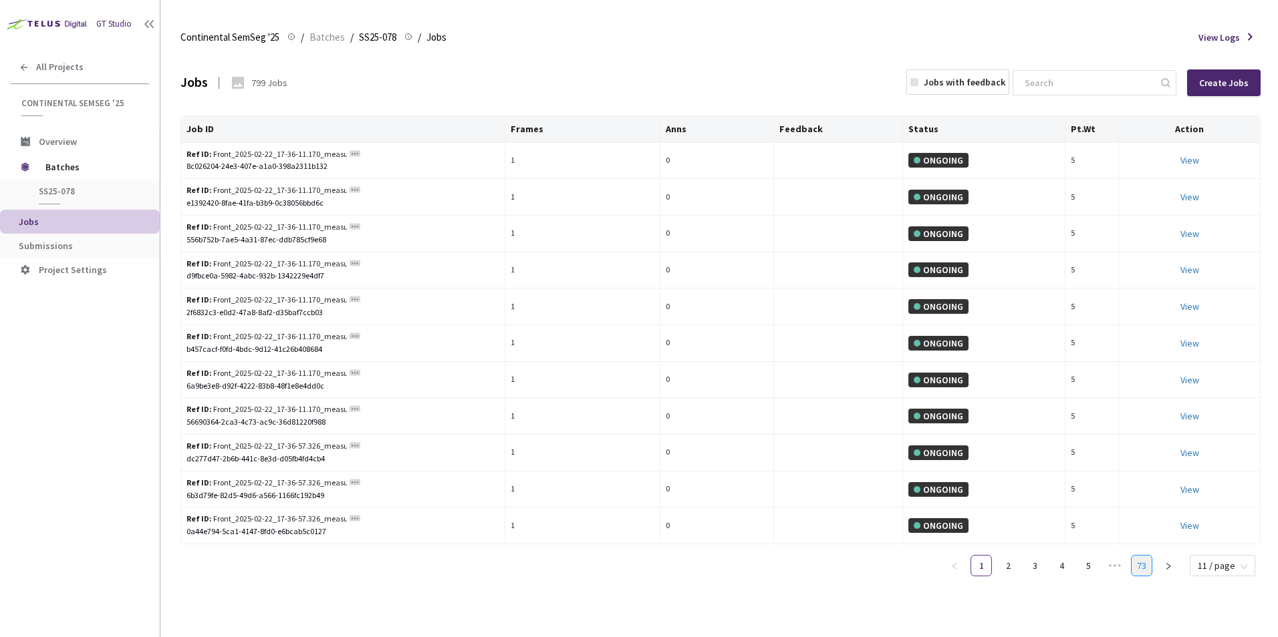
click at [1145, 573] on link "73" at bounding box center [1141, 566] width 20 height 20
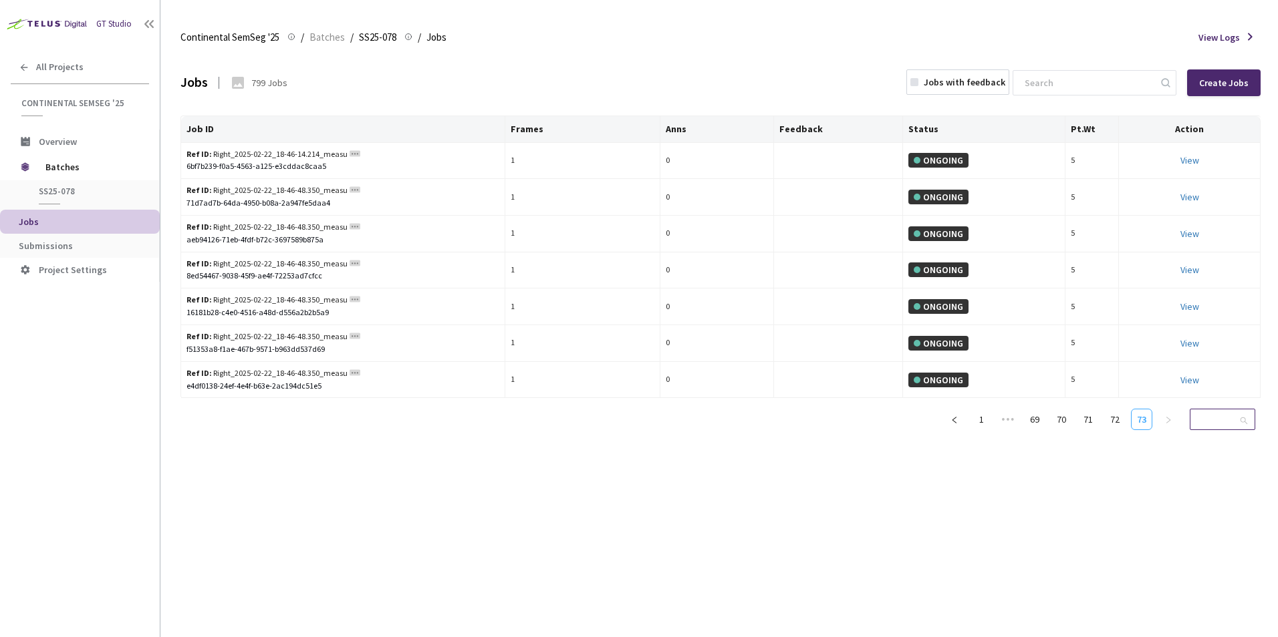
click at [1216, 416] on span "11 / page" at bounding box center [1221, 420] width 49 height 20
drag, startPoint x: 1231, startPoint y: 452, endPoint x: 1209, endPoint y: 444, distance: 22.6
click at [1209, 444] on div "10 / page 11 / page 20 / page 50 / page 100 / page" at bounding box center [1220, 476] width 63 height 80
click at [1209, 444] on div "10 / page" at bounding box center [1220, 443] width 47 height 15
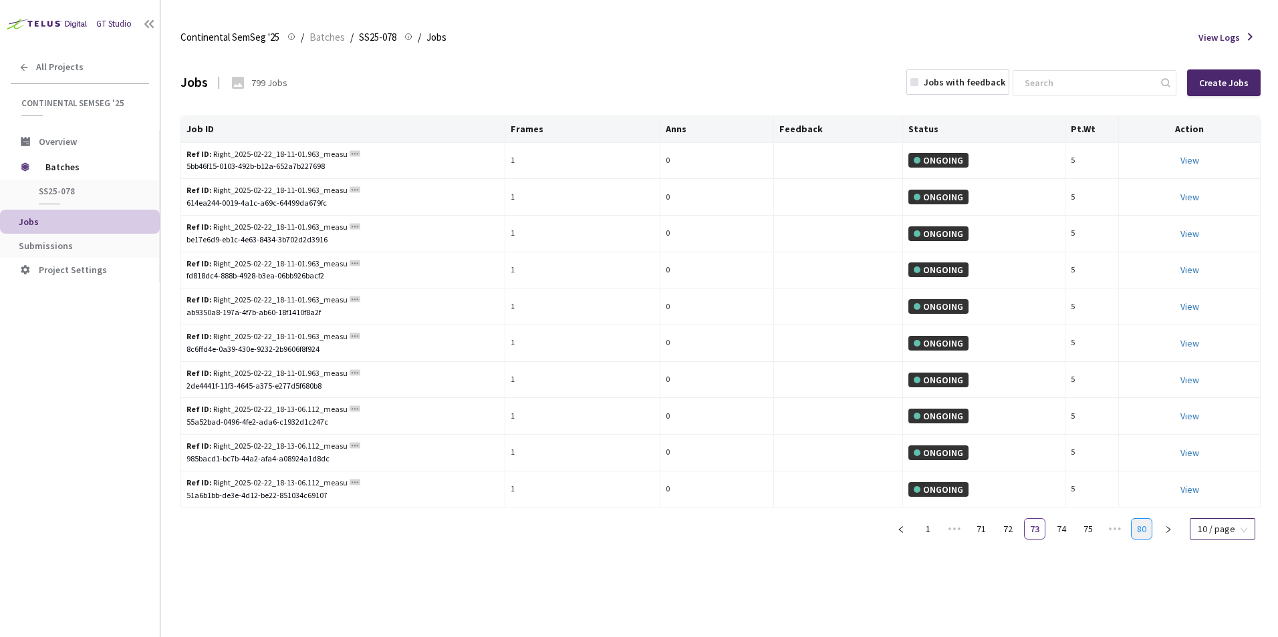
click at [1141, 527] on link "80" at bounding box center [1141, 529] width 20 height 20
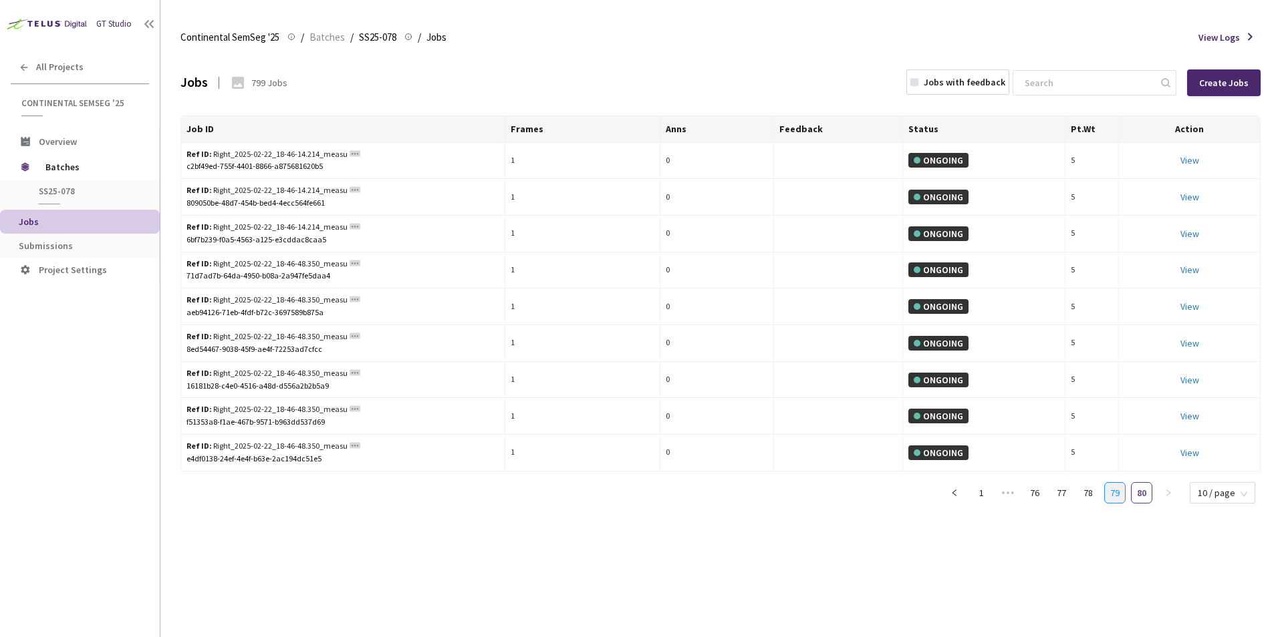
click at [1120, 500] on link "79" at bounding box center [1115, 493] width 20 height 20
click at [1089, 529] on link "78" at bounding box center [1088, 529] width 20 height 20
click at [1035, 529] on link "76" at bounding box center [1034, 529] width 20 height 20
click at [1013, 529] on link "75" at bounding box center [1008, 529] width 20 height 20
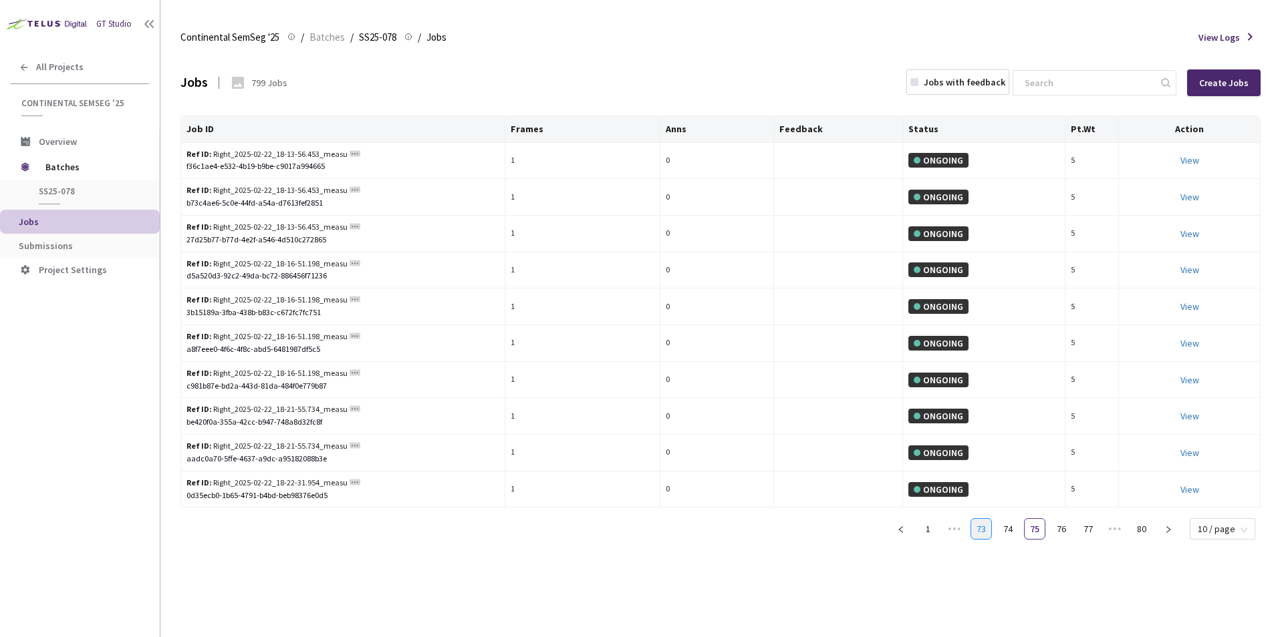
click at [986, 531] on link "73" at bounding box center [981, 529] width 20 height 20
click at [1007, 532] on link "72" at bounding box center [1008, 529] width 20 height 20
click at [1224, 565] on span "11 / page" at bounding box center [1221, 566] width 49 height 20
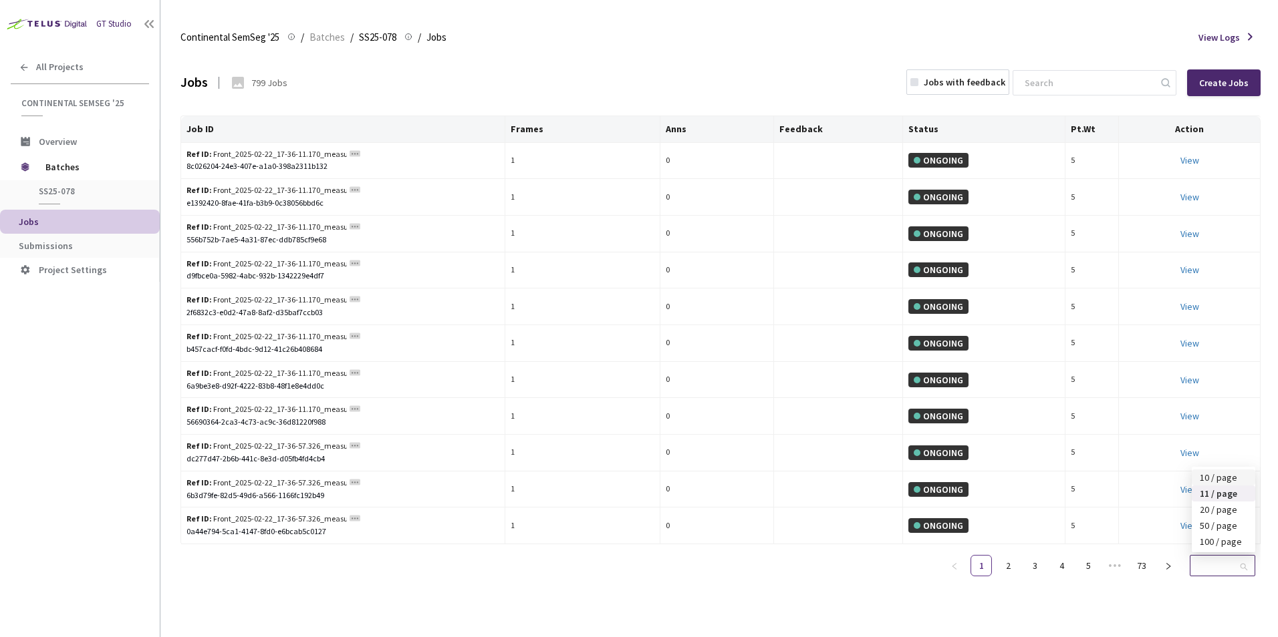
click at [1216, 480] on div "10 / page" at bounding box center [1222, 477] width 47 height 15
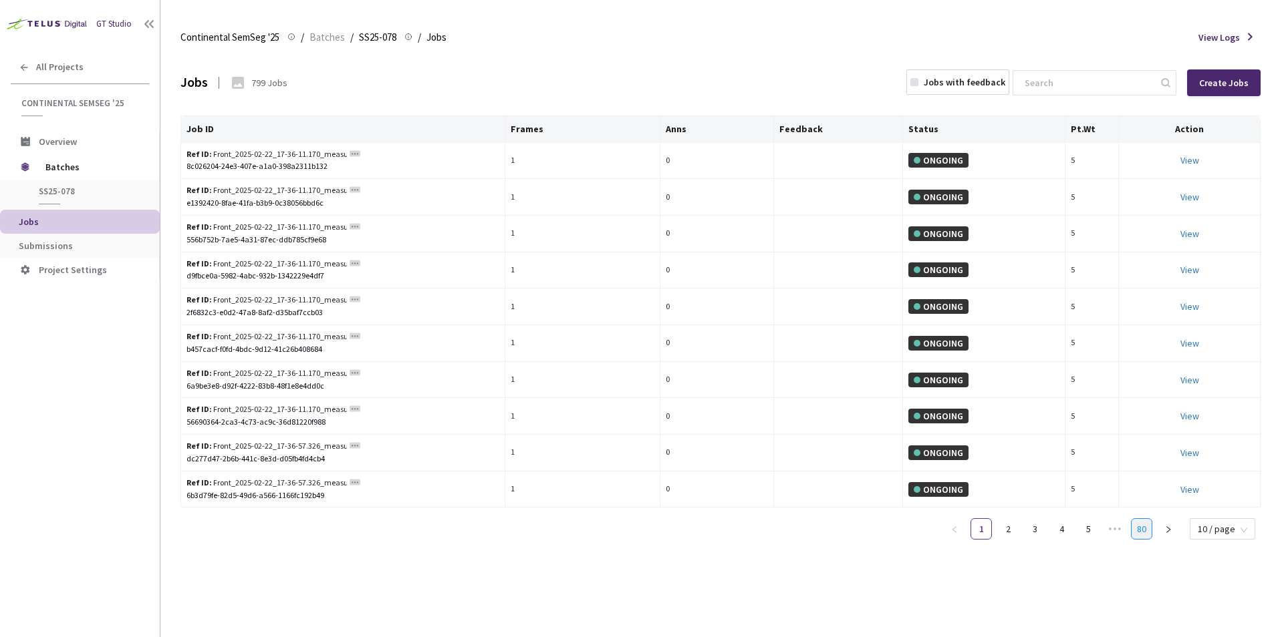
click at [1144, 531] on link "80" at bounding box center [1141, 529] width 20 height 20
click at [1120, 494] on link "79" at bounding box center [1115, 493] width 20 height 20
click at [1146, 527] on link "80" at bounding box center [1141, 529] width 20 height 20
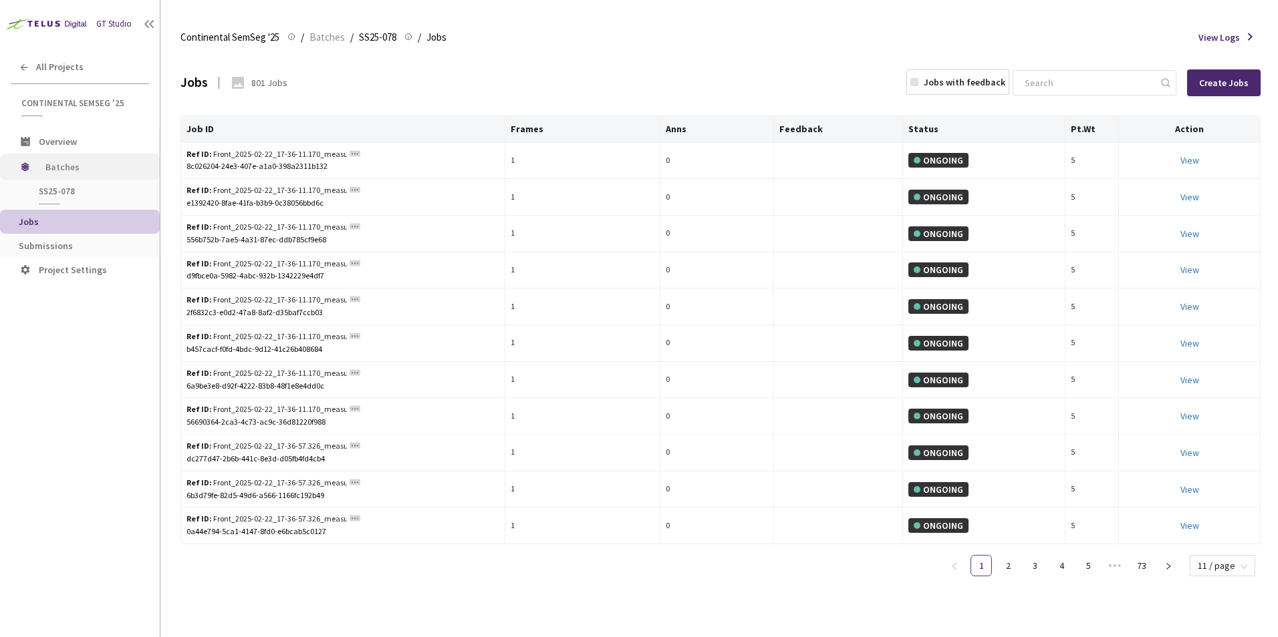
click at [75, 171] on span "Batches" at bounding box center [91, 167] width 92 height 27
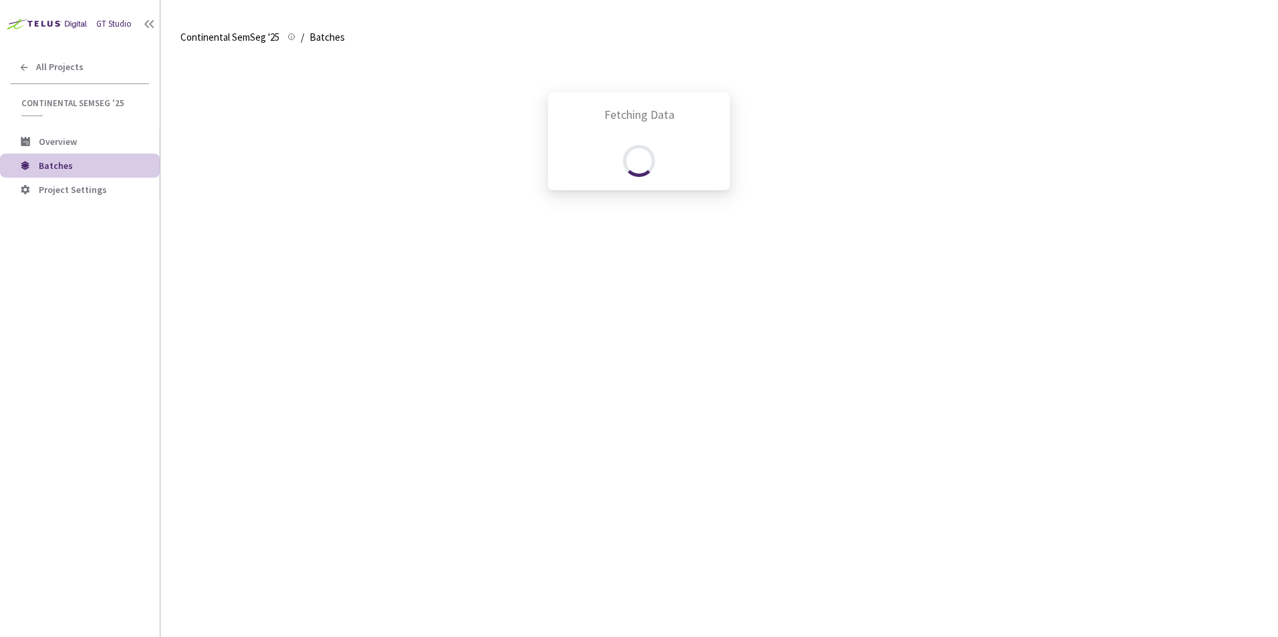
scroll to position [57, 0]
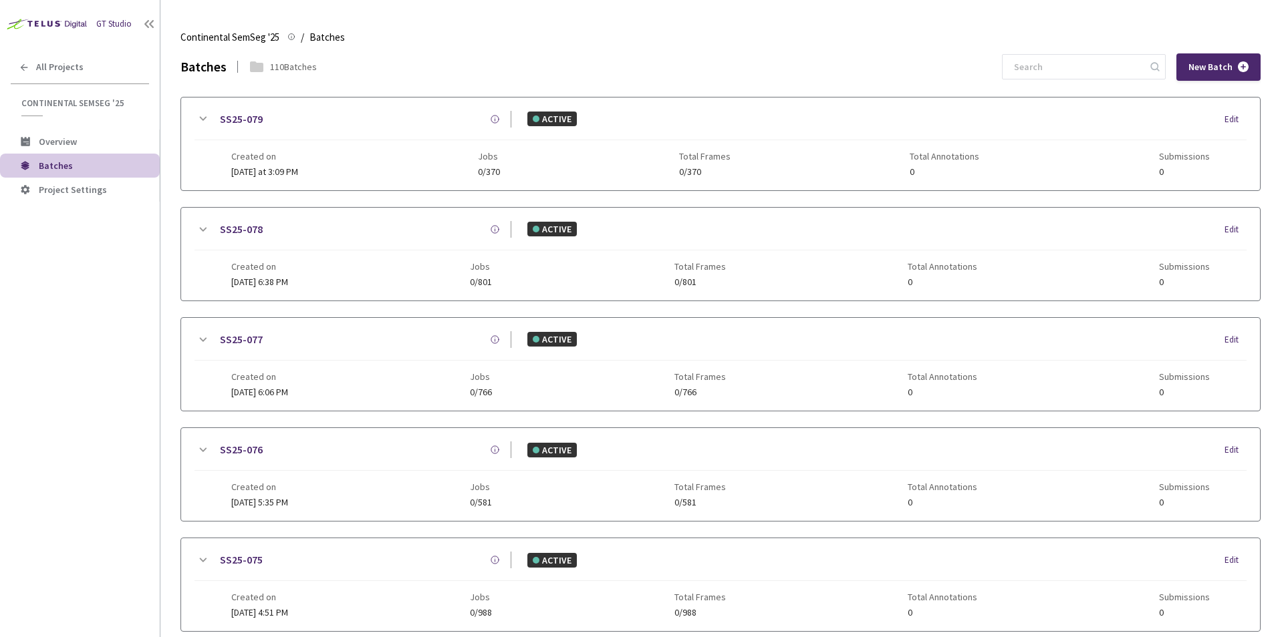
click at [694, 57] on div "Batches 110 Batches New Batch" at bounding box center [720, 66] width 1080 height 27
click at [237, 111] on link "SS25-079" at bounding box center [241, 119] width 43 height 17
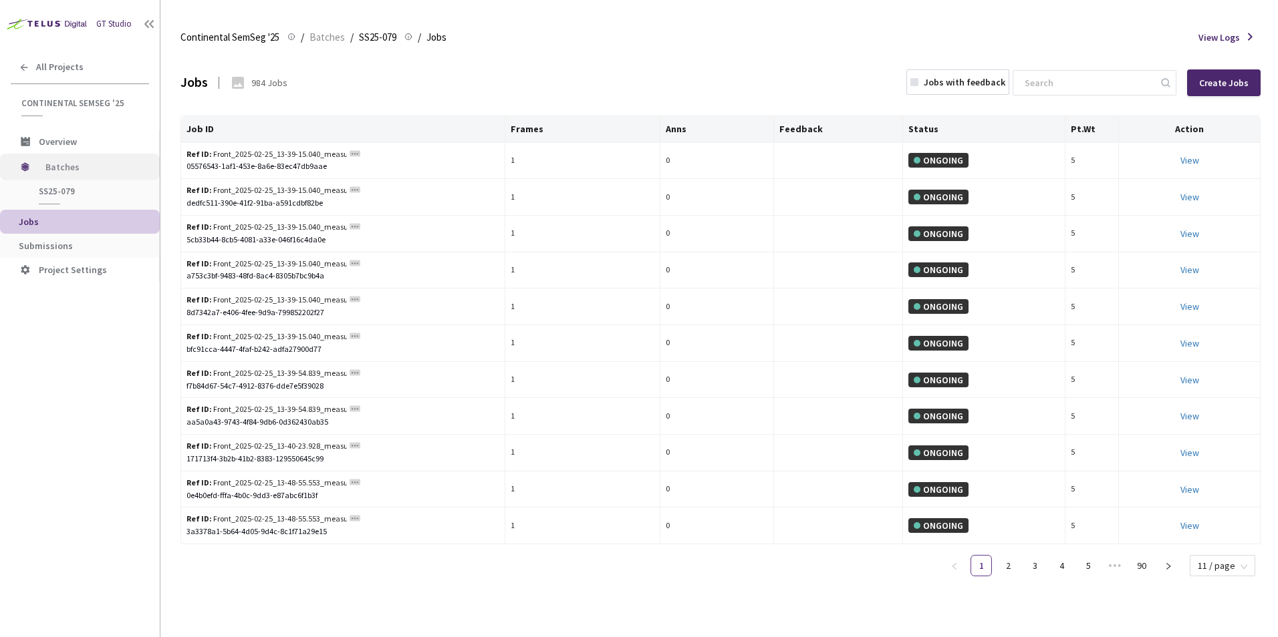
click at [78, 171] on span "Batches" at bounding box center [91, 167] width 92 height 27
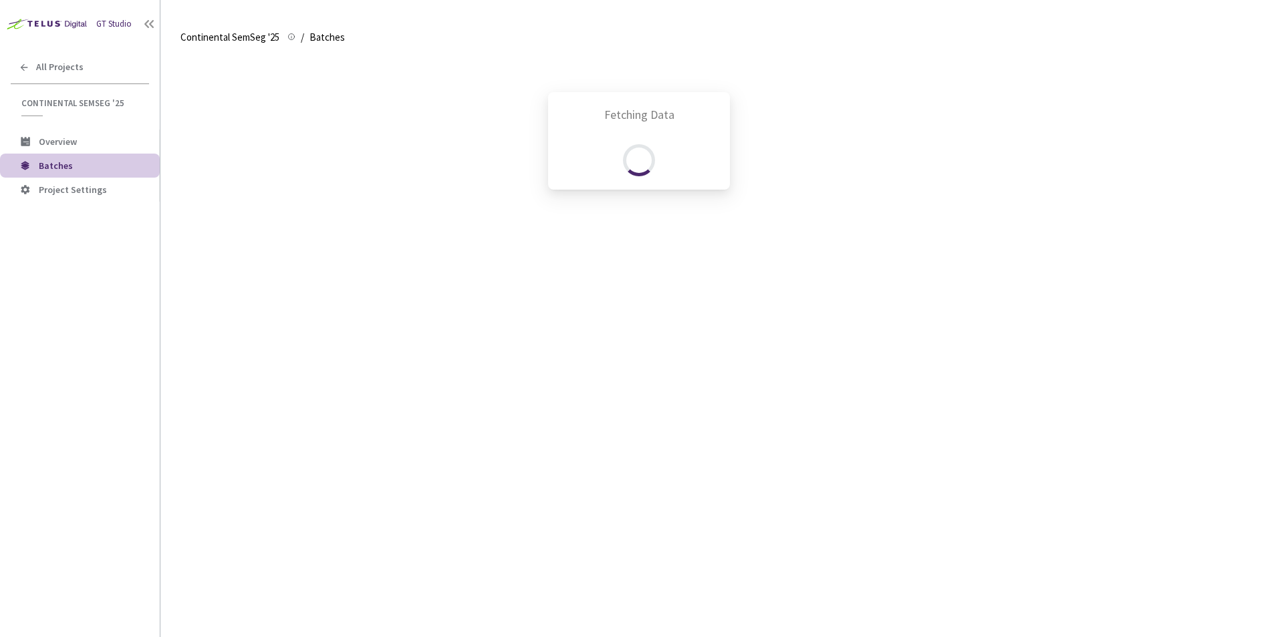
scroll to position [57, 0]
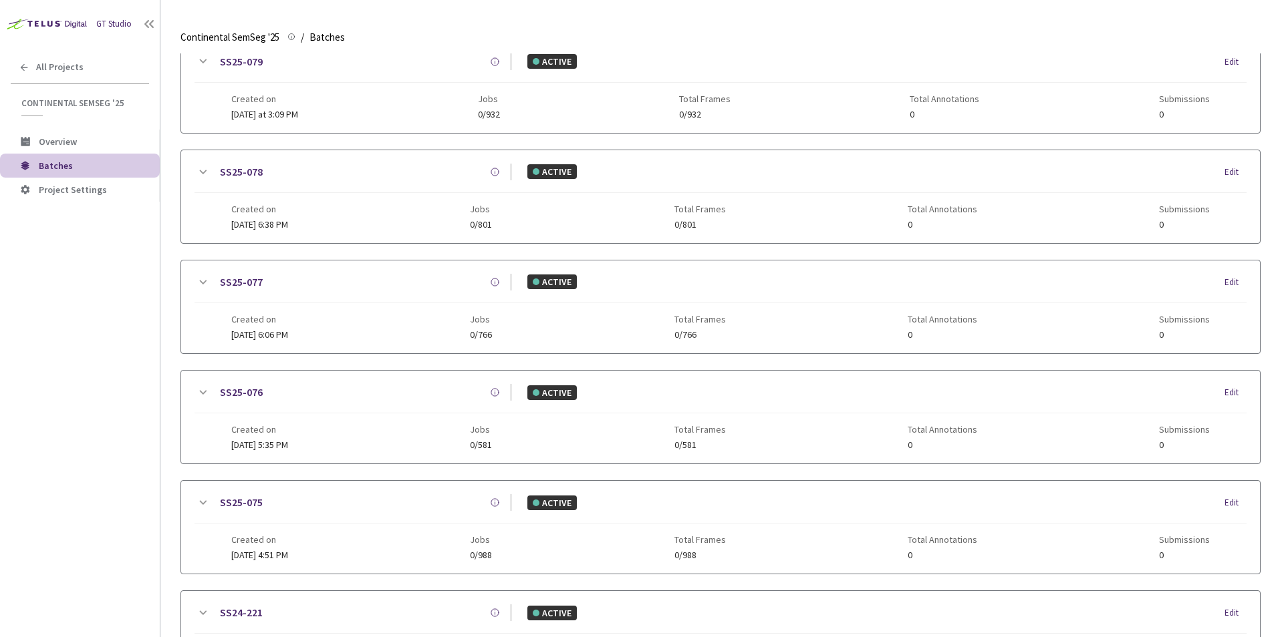
click at [100, 329] on div "GT Studio All Projects Continental SemSeg '25 Continental SemSeg '25 Overview B…" at bounding box center [80, 299] width 160 height 599
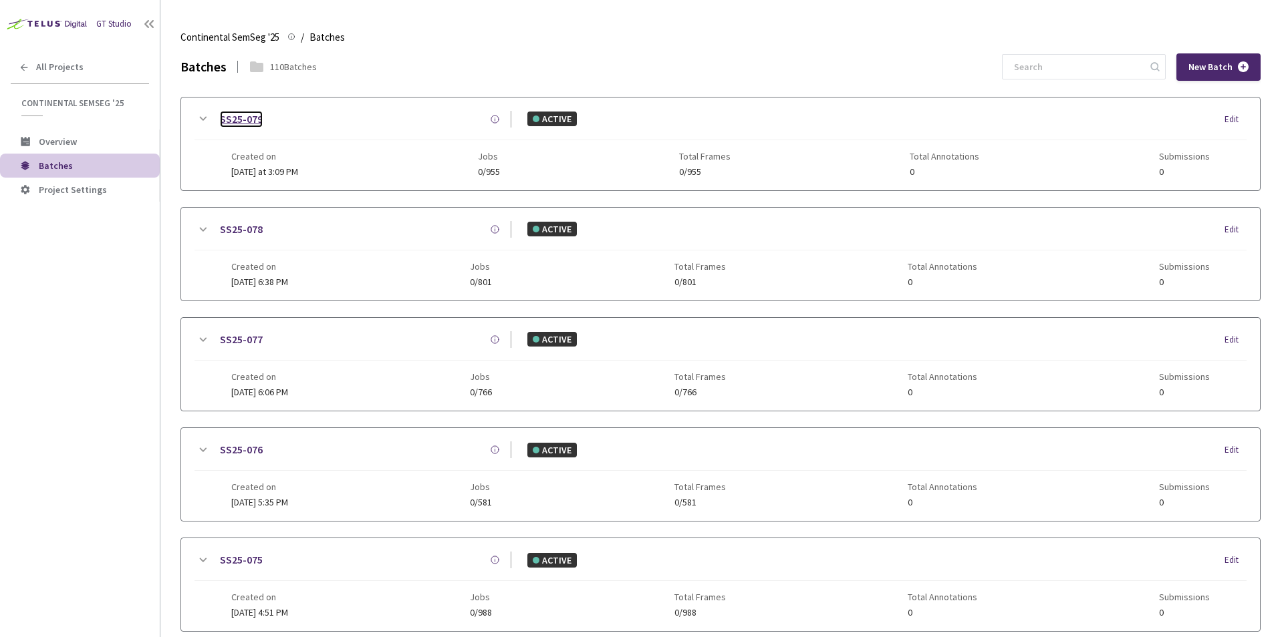
click at [253, 126] on link "SS25-079" at bounding box center [241, 119] width 43 height 17
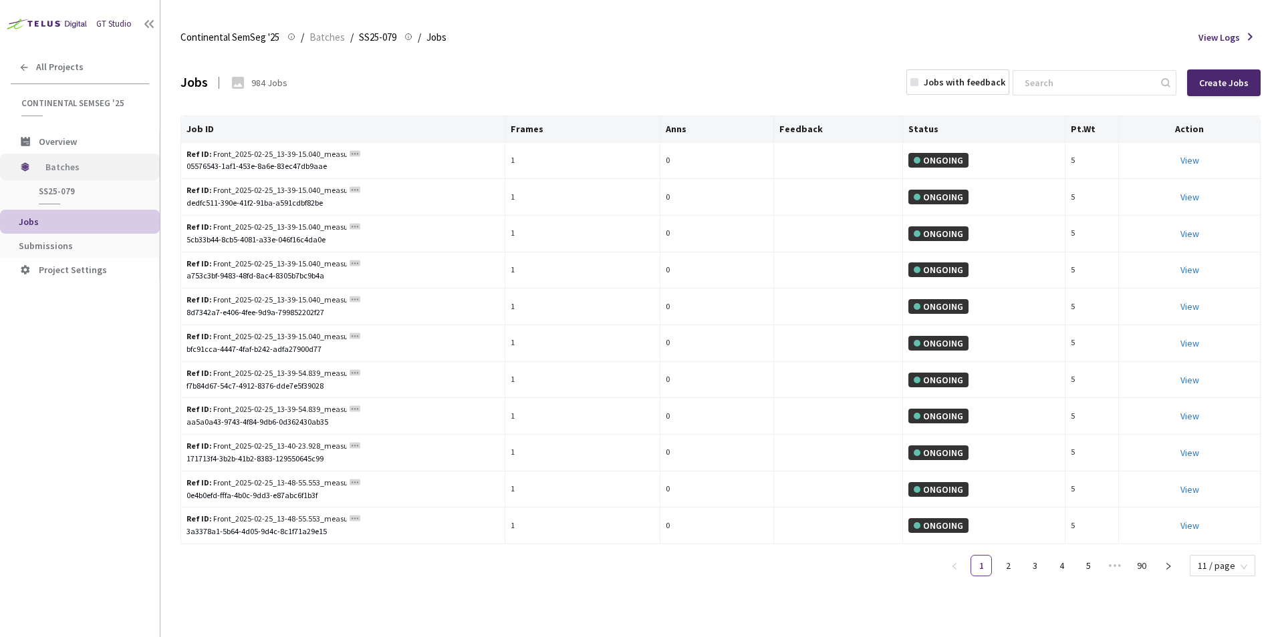
click at [67, 170] on span "Batches" at bounding box center [91, 167] width 92 height 27
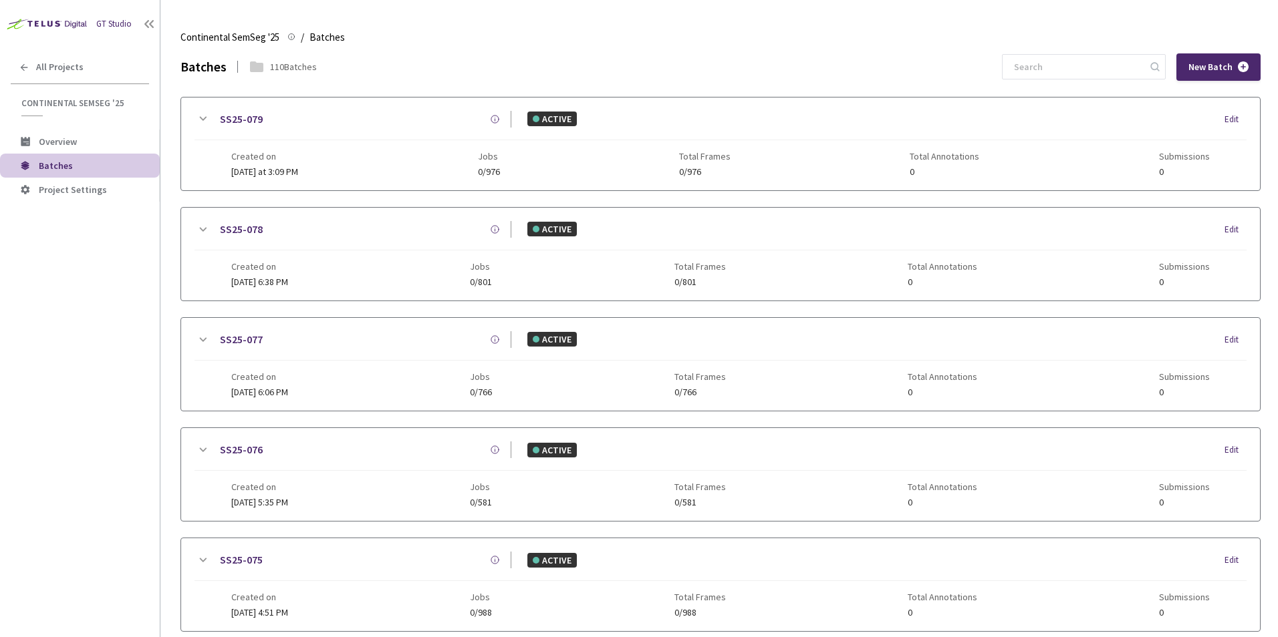
scroll to position [57, 0]
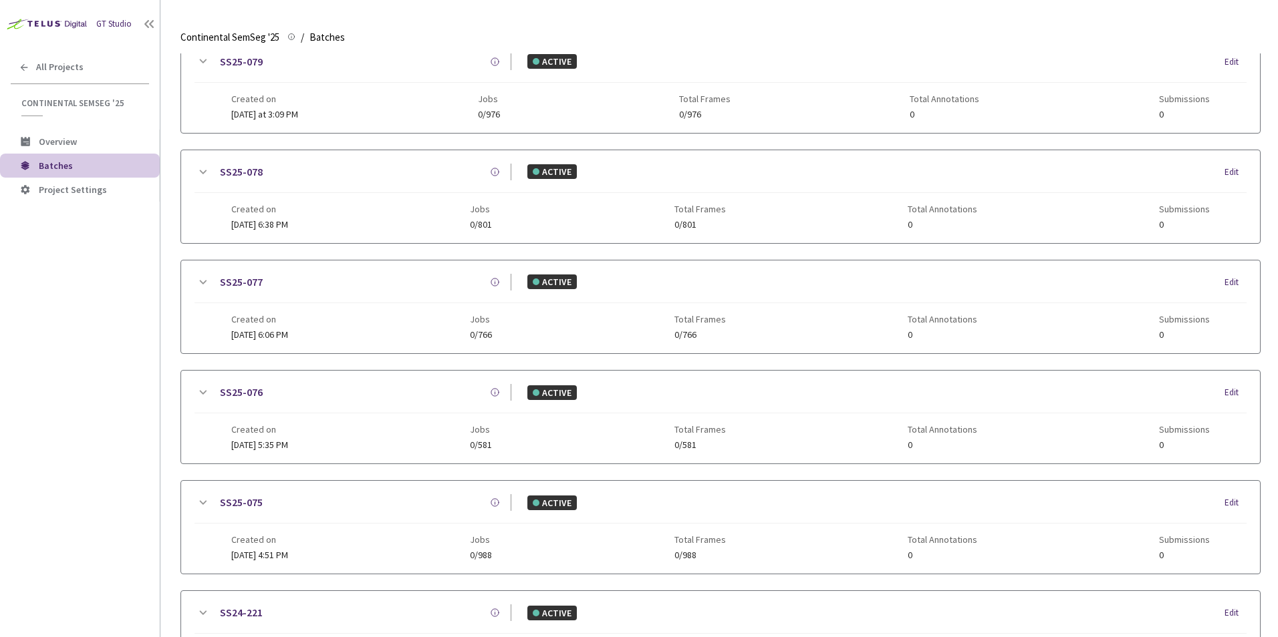
click at [0, 374] on html "GT Studio All Projects Continental SemSeg '25 Continental SemSeg '25 Overview B…" at bounding box center [639, 318] width 1278 height 637
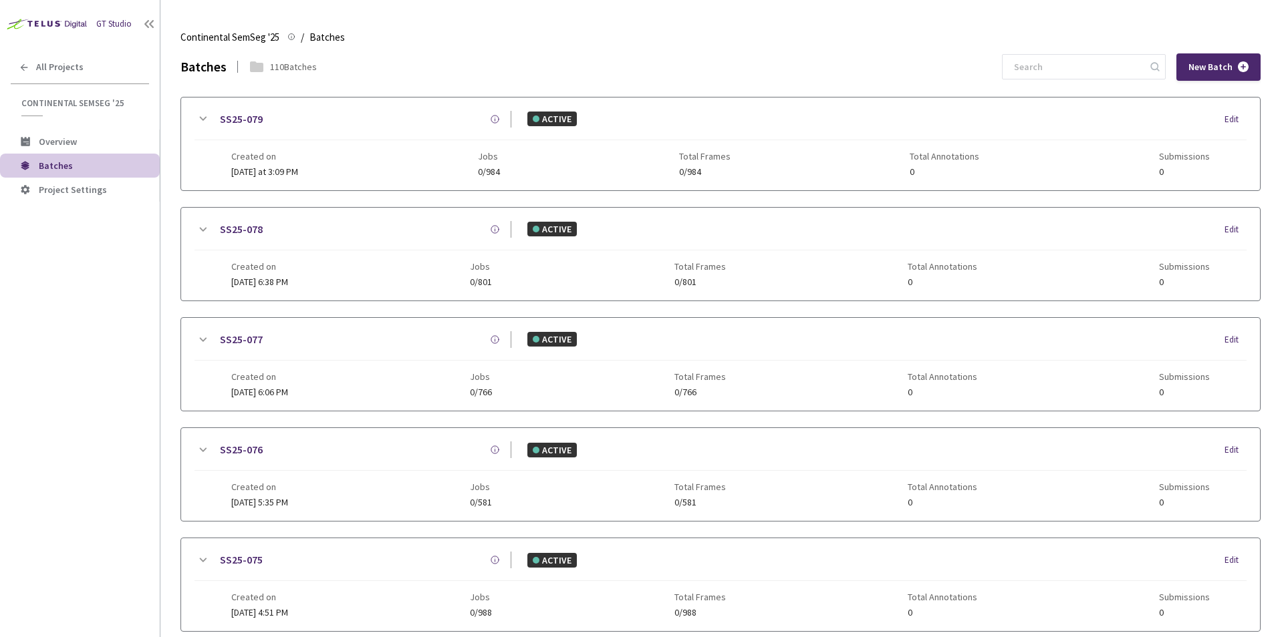
click at [23, 466] on div "GT Studio All Projects Continental SemSeg '25 Continental SemSeg '25 Overview B…" at bounding box center [80, 299] width 160 height 599
